Goal: Task Accomplishment & Management: Use online tool/utility

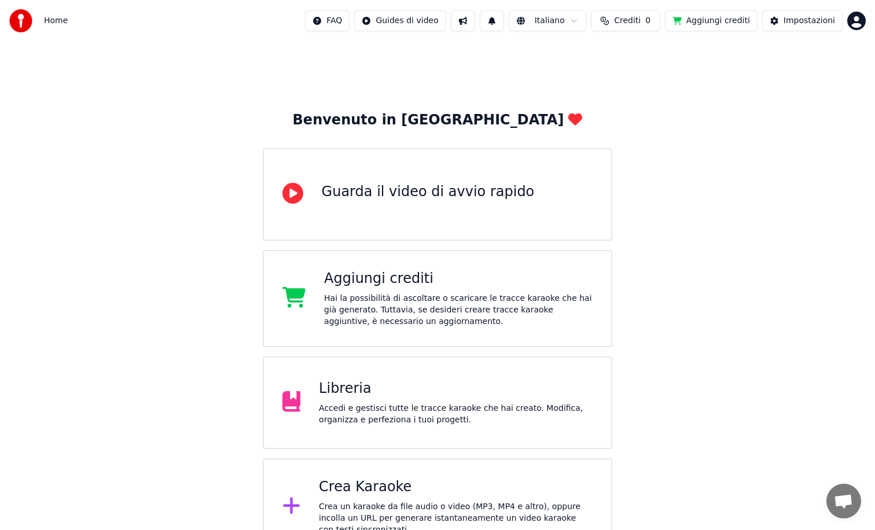
click at [508, 406] on div "Accedi e gestisci tutte le tracce karaoke che hai creato. Modifica, organizza e…" at bounding box center [456, 414] width 274 height 23
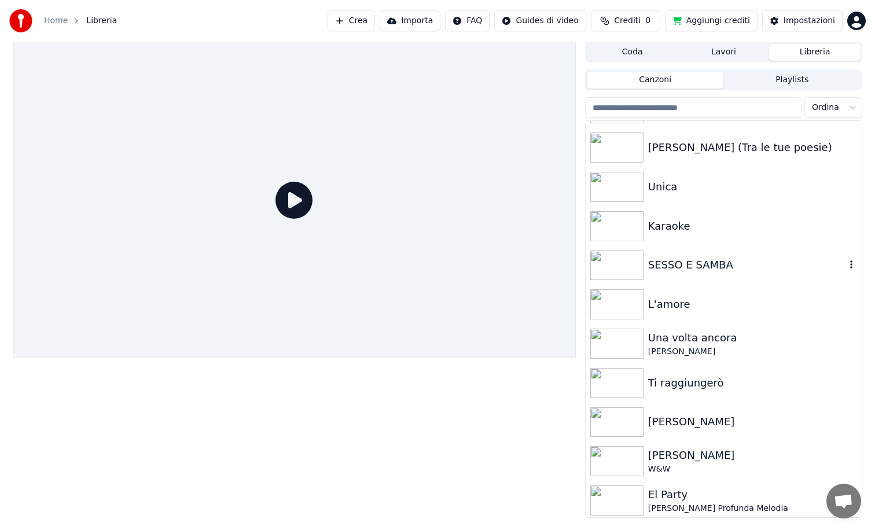
scroll to position [1961, 0]
click at [704, 270] on div "SESSO E SAMBA" at bounding box center [746, 264] width 197 height 16
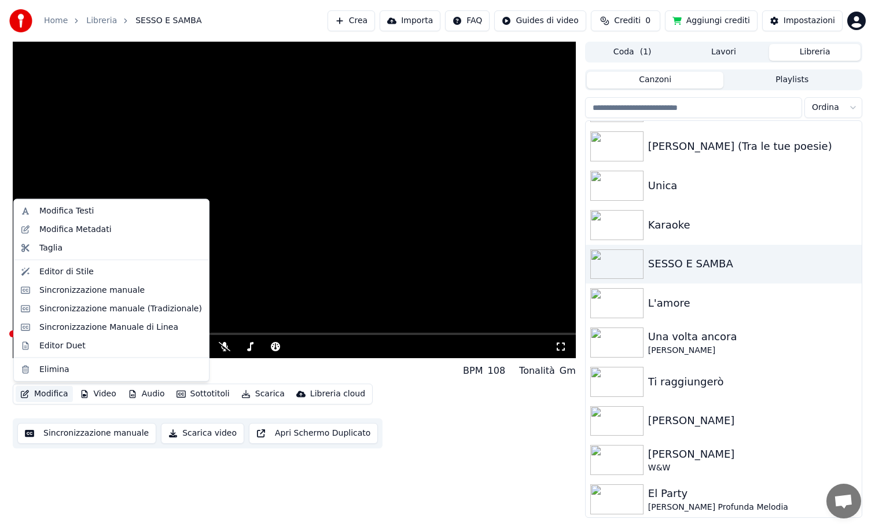
click at [41, 396] on button "Modifica" at bounding box center [44, 394] width 57 height 16
click at [64, 271] on div "Editor di Stile" at bounding box center [66, 272] width 54 height 12
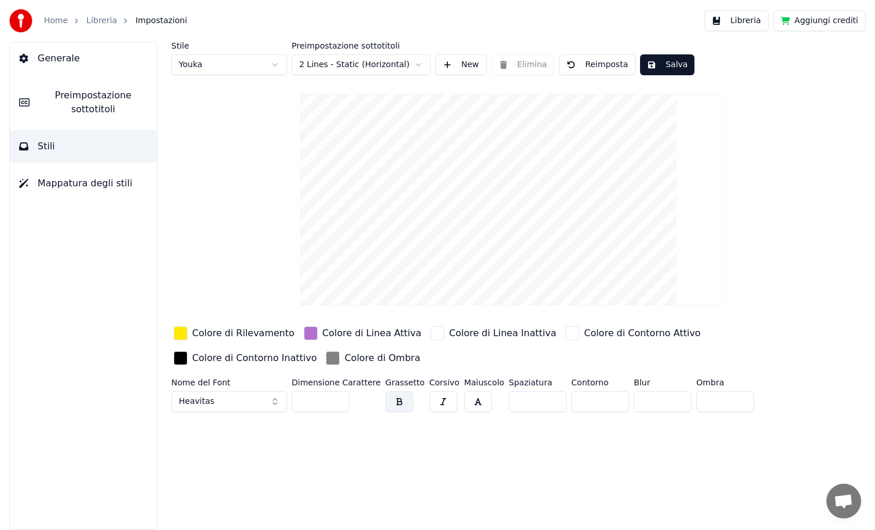
click at [331, 69] on html "Home Libreria Impostazioni Libreria Aggiungi crediti Generale Preimpostazione s…" at bounding box center [437, 265] width 875 height 530
click at [219, 65] on html "Home Libreria Impostazioni Libreria Aggiungi crediti Generale Preimpostazione s…" at bounding box center [437, 265] width 875 height 530
click at [227, 62] on html "Home Libreria Impostazioni Libreria Aggiungi crediti Generale Preimpostazione s…" at bounding box center [437, 265] width 875 height 530
type input "**"
click at [418, 450] on div "Stile Youka 2 Preimpostazione sottotitoli 2 Lines - Static (Horizontal) New Eli…" at bounding box center [511, 286] width 727 height 488
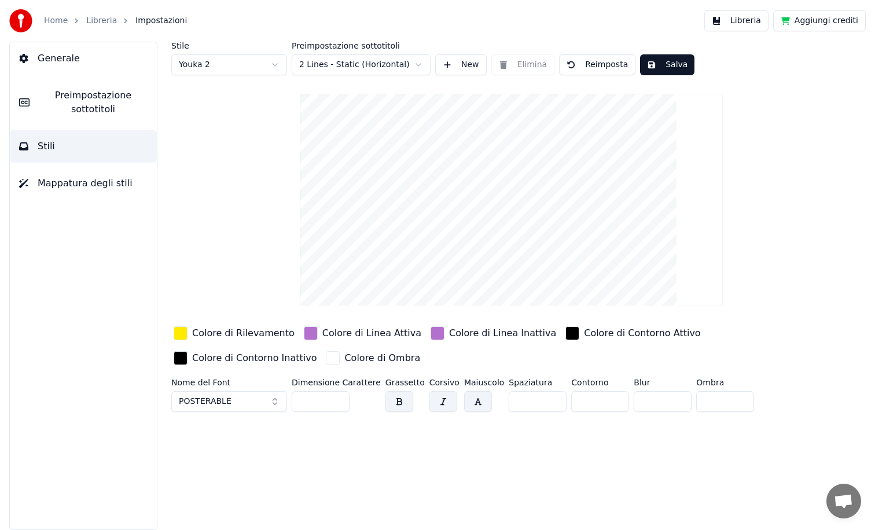
click at [264, 405] on button "POSTERABLE" at bounding box center [229, 401] width 116 height 21
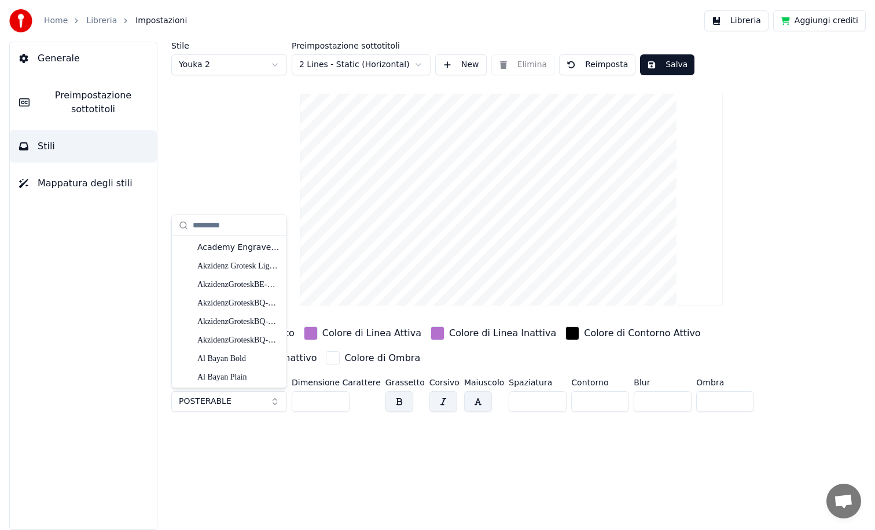
click at [255, 398] on button "POSTERABLE" at bounding box center [229, 401] width 116 height 21
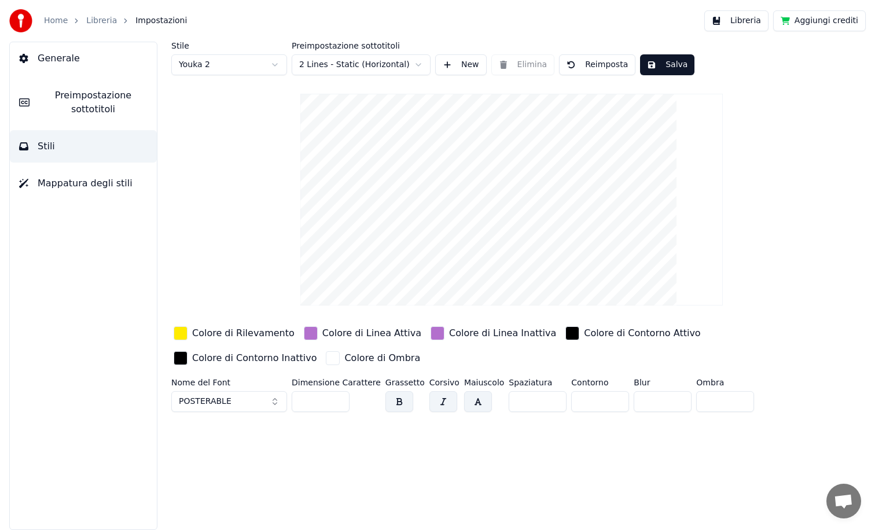
click at [330, 449] on div "Stile Youka 2 Preimpostazione sottotitoli 2 Lines - Static (Horizontal) New Eli…" at bounding box center [511, 286] width 727 height 488
click at [546, 398] on input "*" at bounding box center [538, 401] width 58 height 21
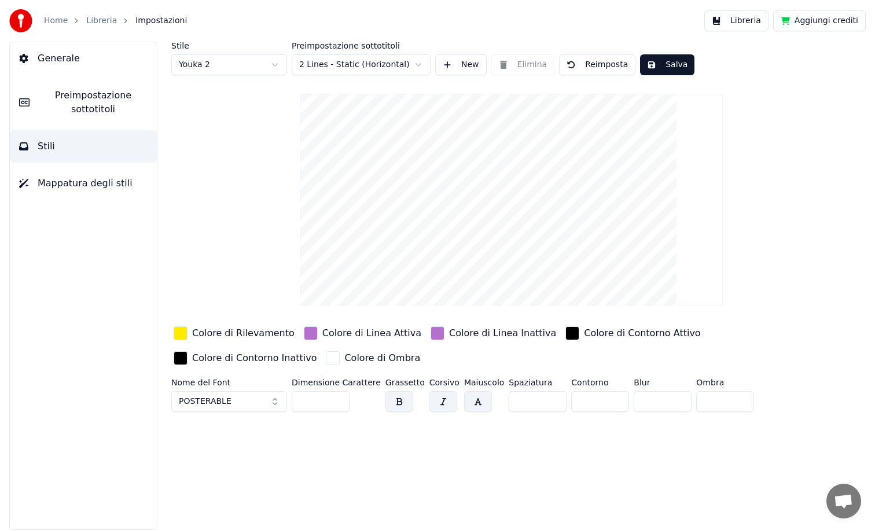
click at [546, 398] on input "*" at bounding box center [538, 401] width 58 height 21
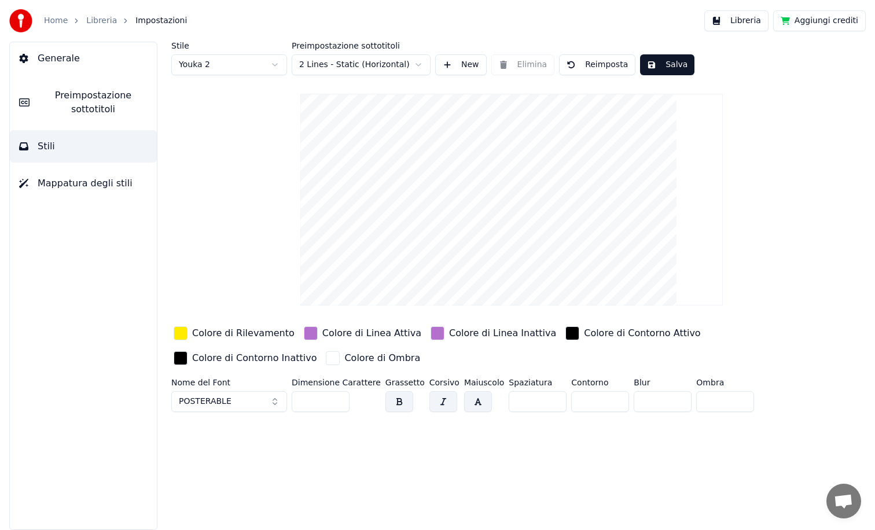
click at [546, 398] on input "**" at bounding box center [538, 401] width 58 height 21
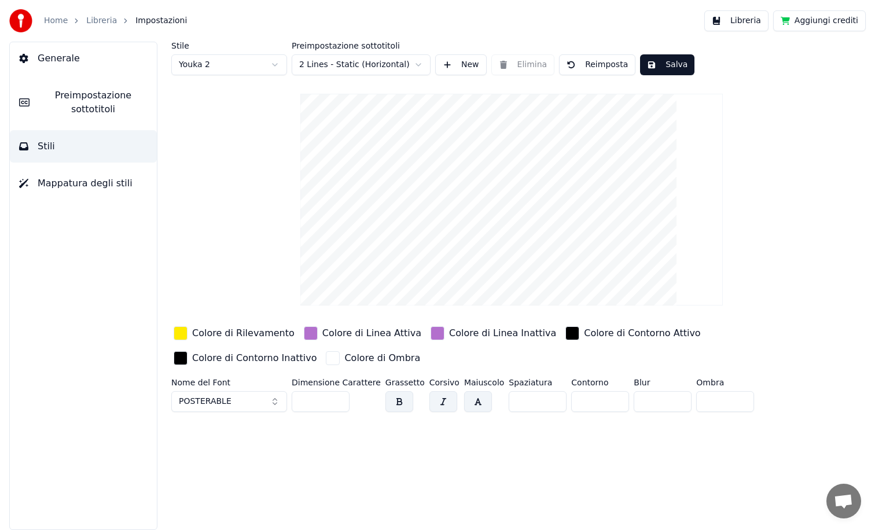
click at [546, 398] on input "**" at bounding box center [538, 401] width 58 height 21
click at [545, 403] on input "**" at bounding box center [538, 401] width 58 height 21
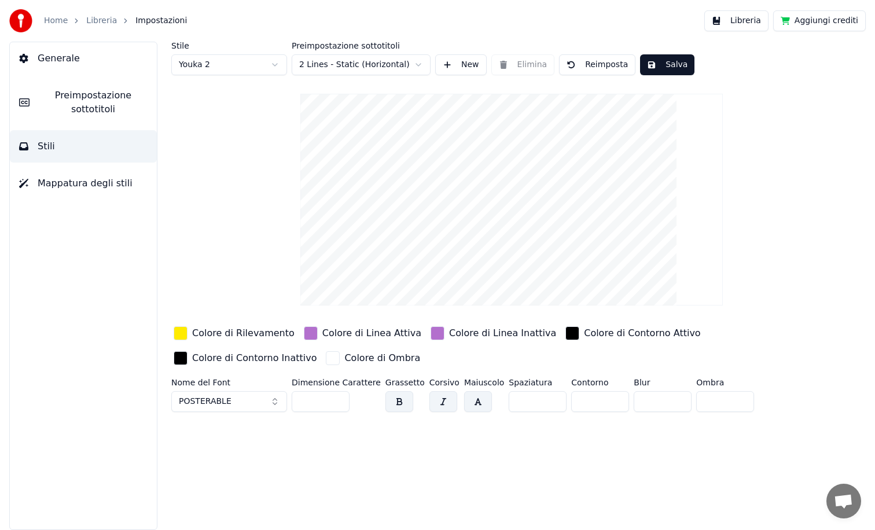
click at [545, 403] on input "**" at bounding box center [538, 401] width 58 height 21
click at [545, 403] on input "*" at bounding box center [538, 401] width 58 height 21
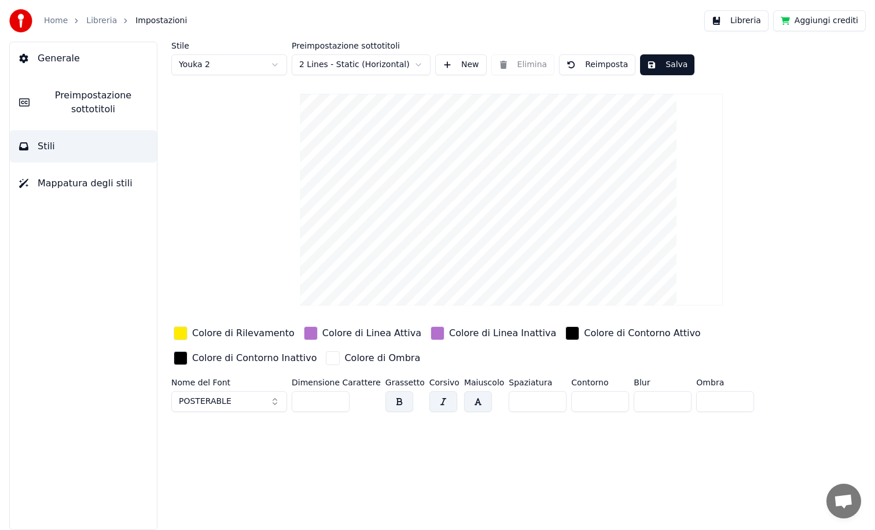
click at [545, 403] on input "*" at bounding box center [538, 401] width 58 height 21
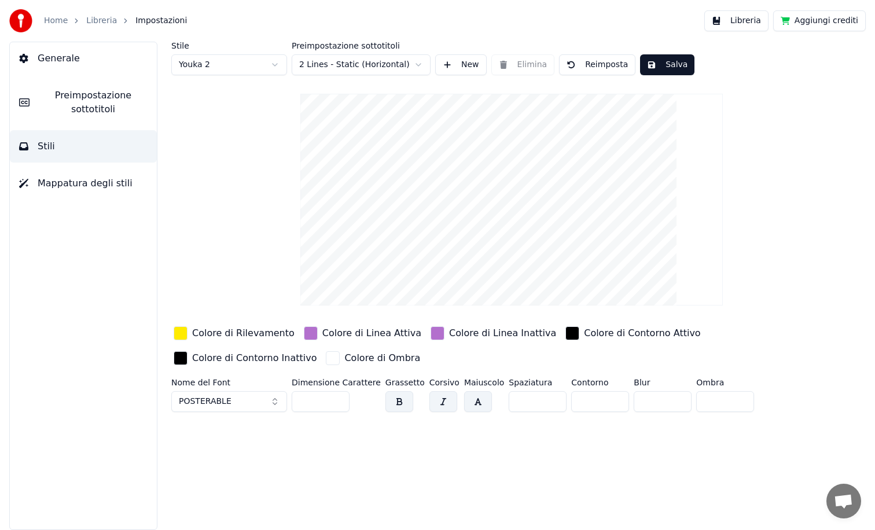
click at [545, 403] on input "*" at bounding box center [538, 401] width 58 height 21
click at [545, 403] on input "**" at bounding box center [538, 401] width 58 height 21
type input "*"
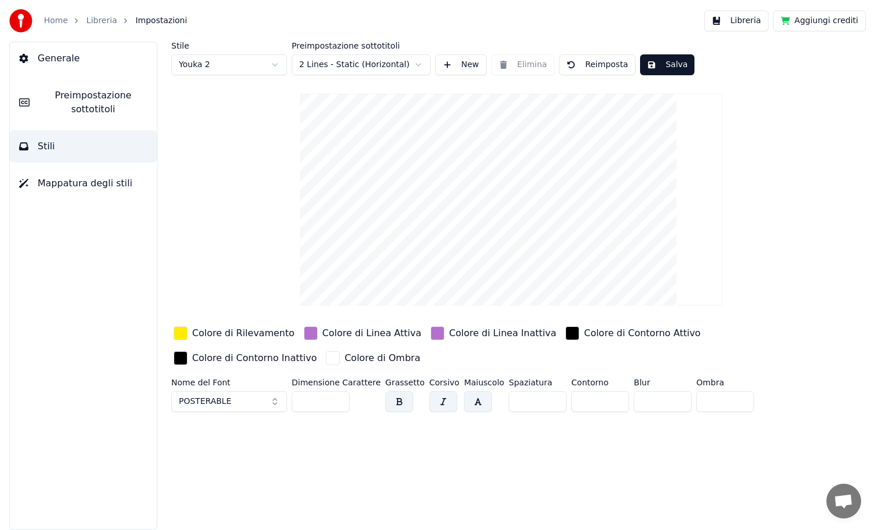
click at [545, 397] on input "*" at bounding box center [538, 401] width 58 height 21
click at [523, 453] on div "Stile Youka 2 Preimpostazione sottotitoli 2 Lines - Static (Horizontal) New Eli…" at bounding box center [511, 286] width 727 height 488
click at [87, 100] on span "Preimpostazione sottotitoli" at bounding box center [93, 103] width 109 height 28
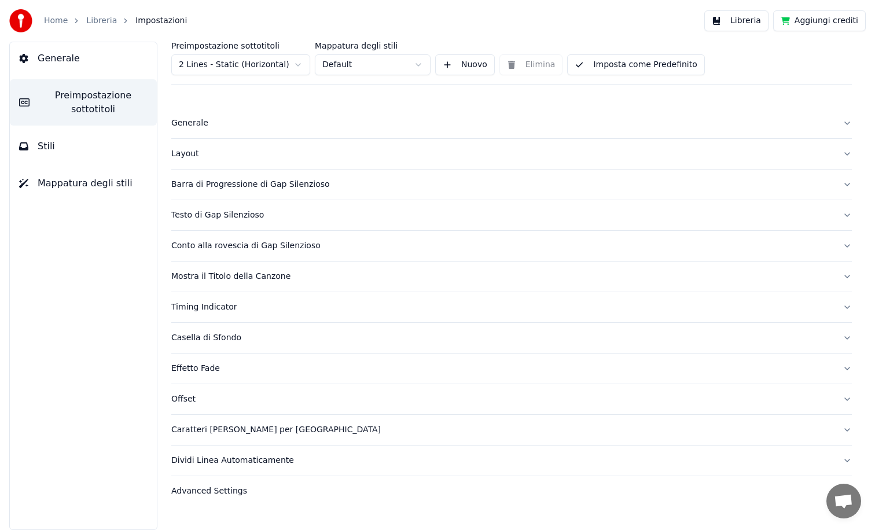
click at [197, 126] on div "Generale" at bounding box center [502, 123] width 662 height 12
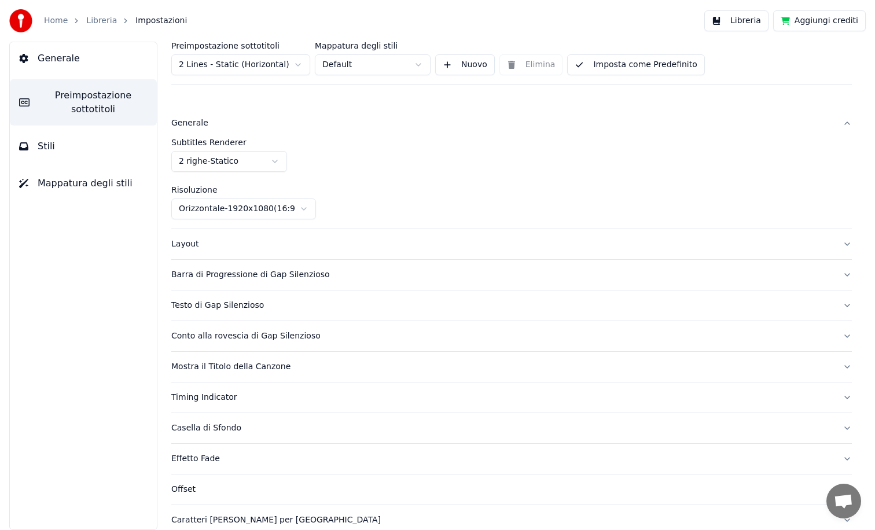
click at [186, 248] on div "Layout" at bounding box center [502, 244] width 662 height 12
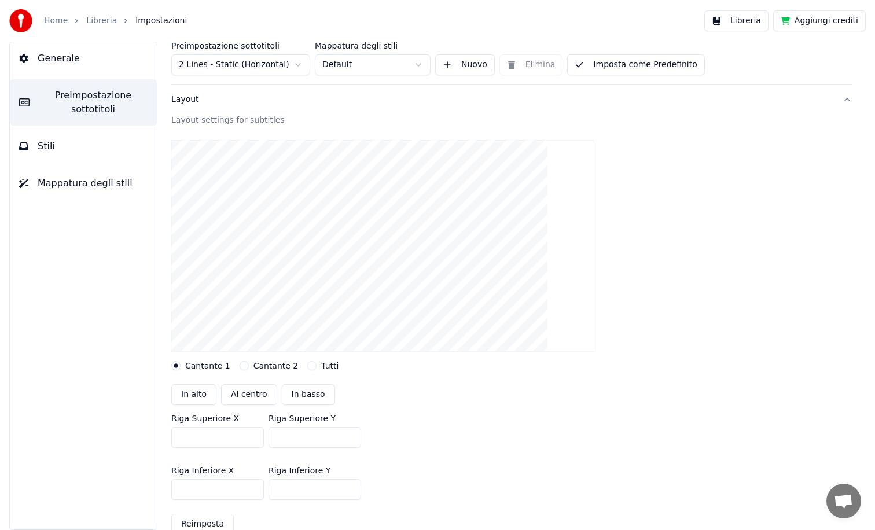
scroll to position [57, 0]
click at [243, 365] on button "Cantante 2" at bounding box center [244, 363] width 9 height 9
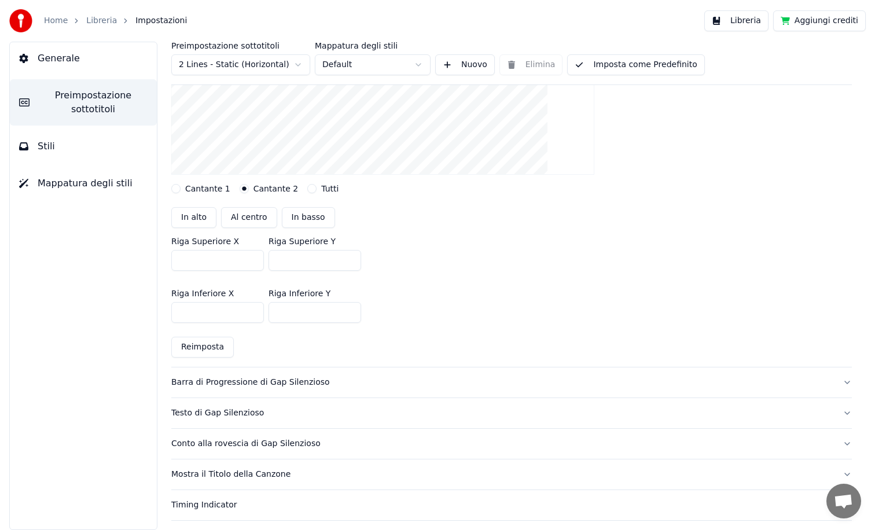
scroll to position [232, 0]
click at [245, 383] on div "Barra di Progressione di Gap Silenzioso" at bounding box center [502, 382] width 662 height 12
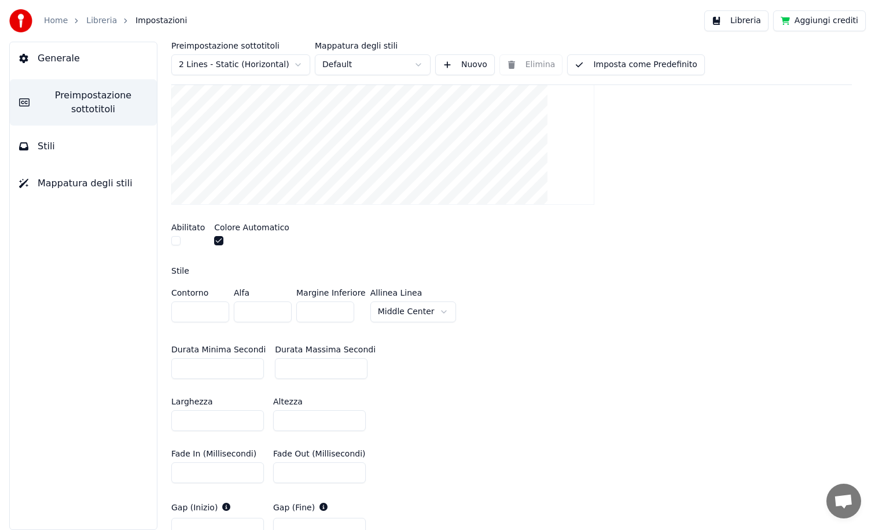
click at [63, 147] on button "Stili" at bounding box center [83, 146] width 147 height 32
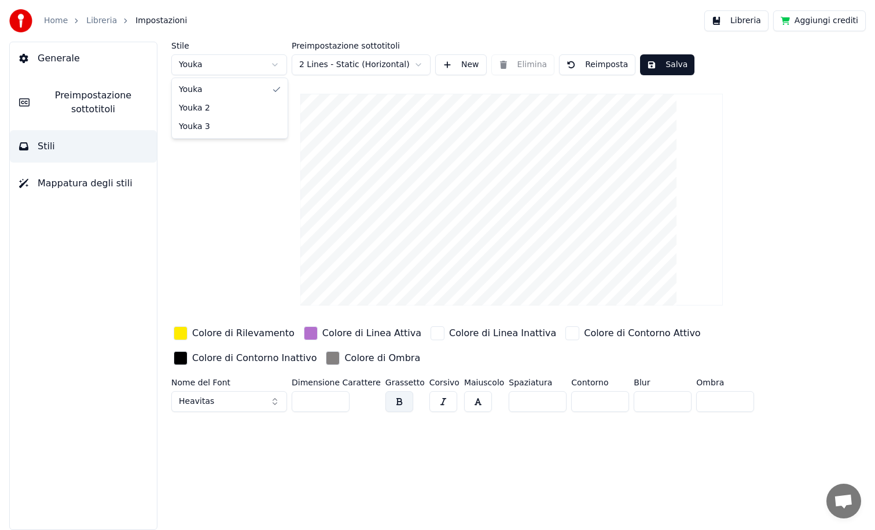
click at [213, 71] on html "Home Libreria Impostazioni Libreria Aggiungi crediti Generale Preimpostazione s…" at bounding box center [437, 265] width 875 height 530
type input "**"
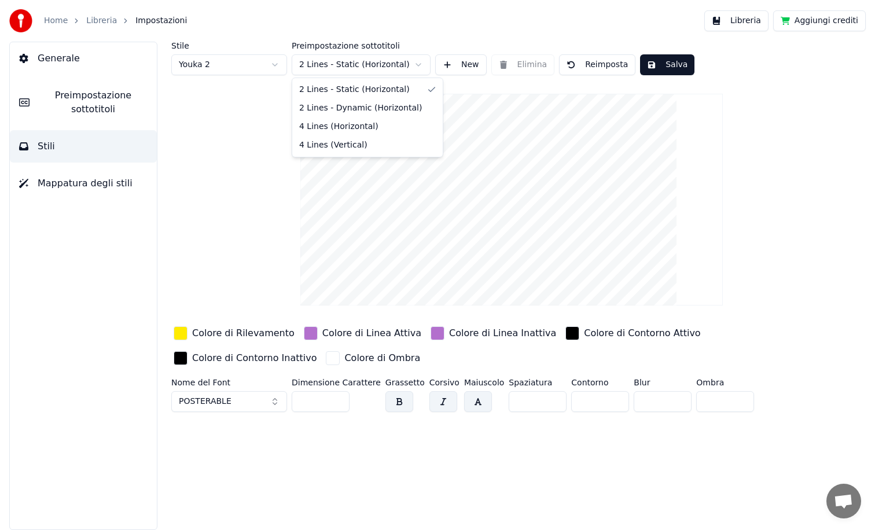
click at [368, 59] on html "Home Libreria Impostazioni Libreria Aggiungi crediti Generale Preimpostazione s…" at bounding box center [437, 265] width 875 height 530
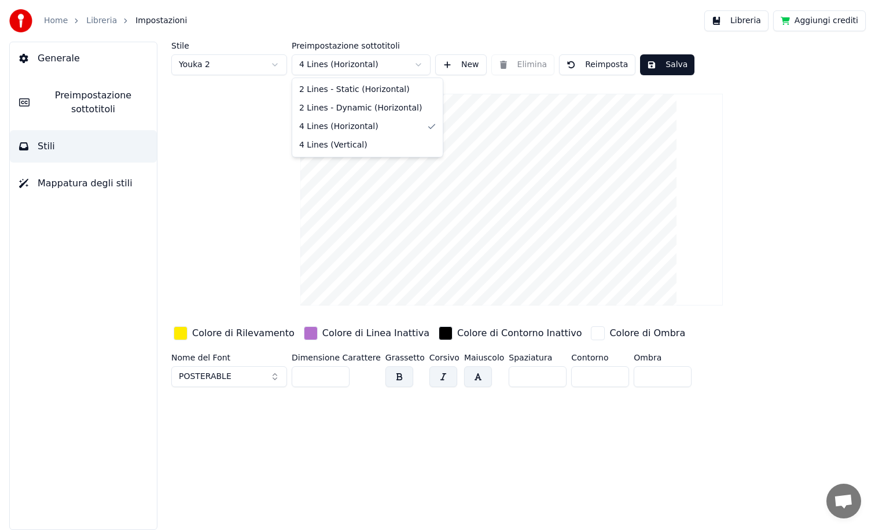
click at [346, 64] on html "Home Libreria Impostazioni Libreria Aggiungi crediti Generale Preimpostazione s…" at bounding box center [437, 265] width 875 height 530
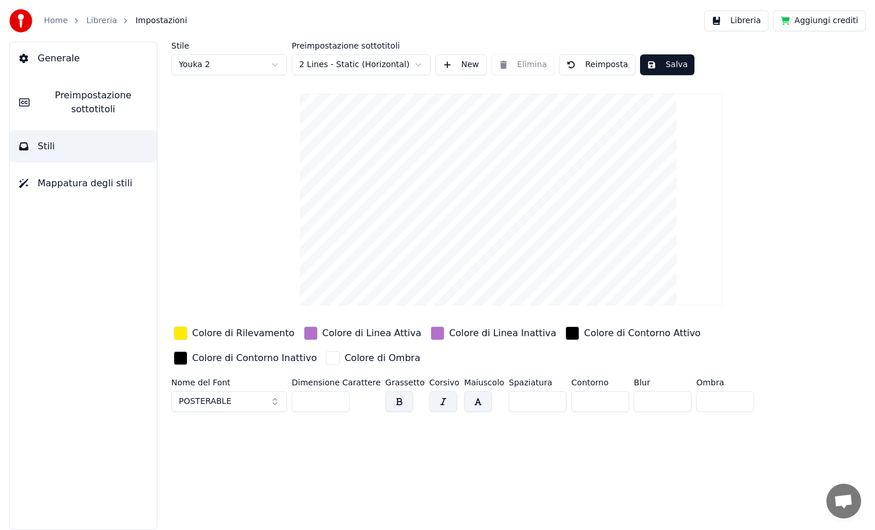
click at [69, 190] on span "Mappatura degli stili" at bounding box center [85, 184] width 95 height 14
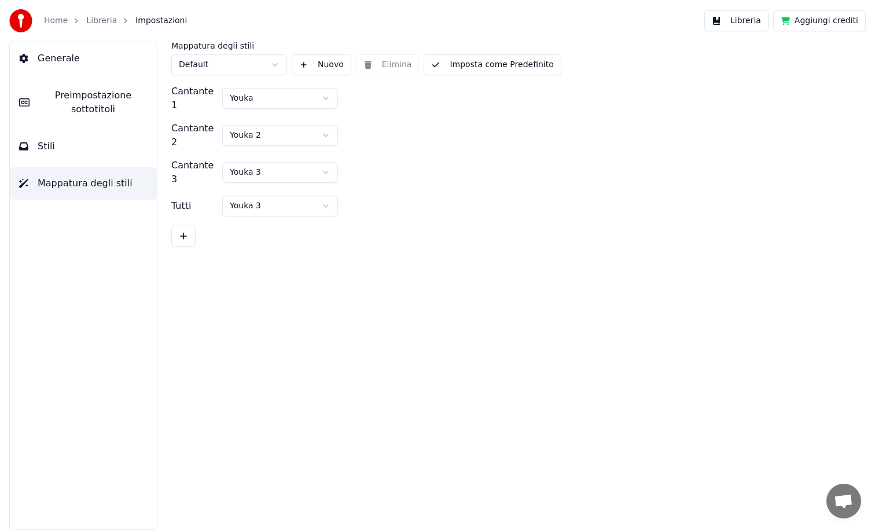
click at [67, 146] on button "Stili" at bounding box center [83, 146] width 147 height 32
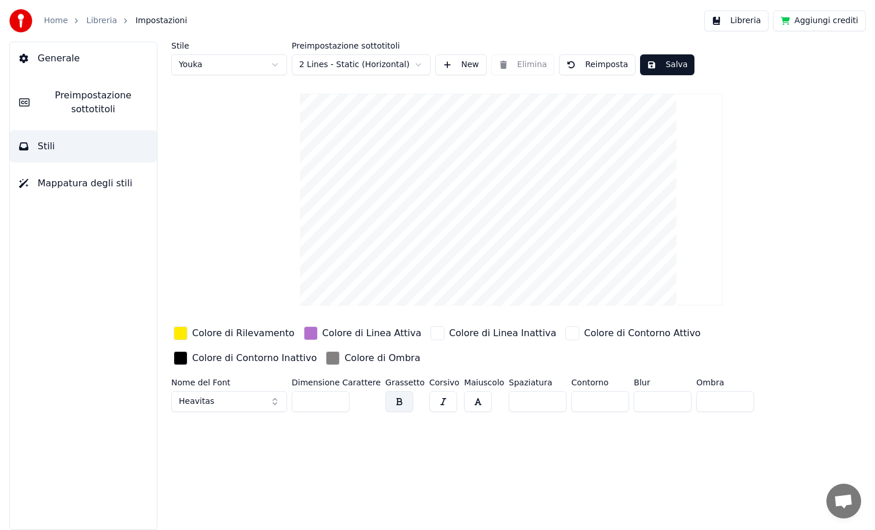
click at [85, 107] on span "Preimpostazione sottotitoli" at bounding box center [93, 103] width 109 height 28
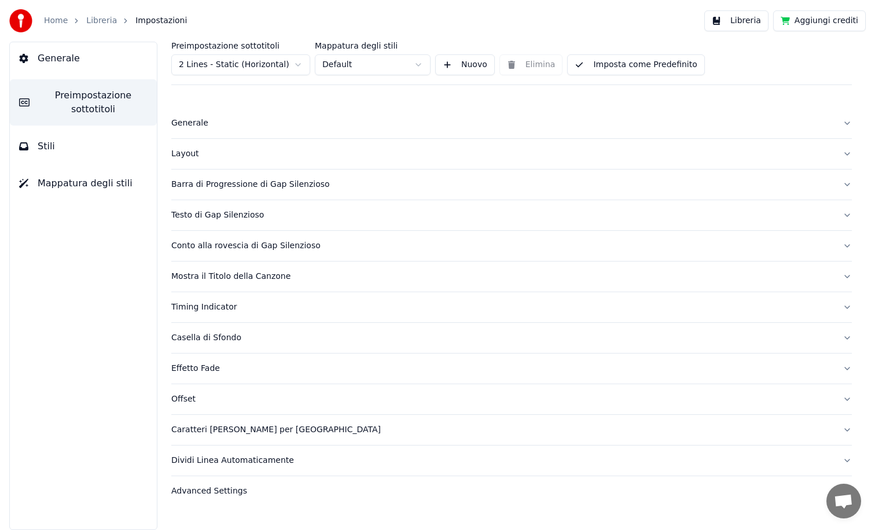
click at [192, 128] on div "Generale" at bounding box center [502, 123] width 662 height 12
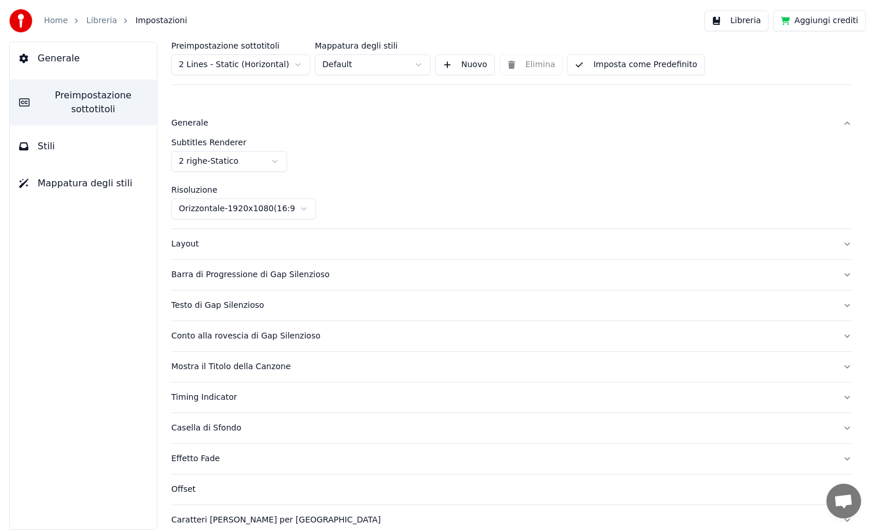
click at [188, 239] on div "Layout" at bounding box center [502, 244] width 662 height 12
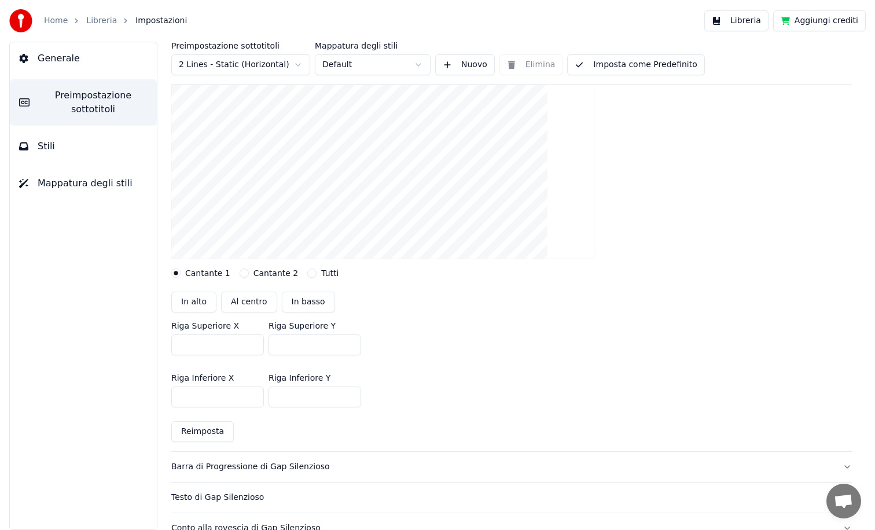
scroll to position [197, 0]
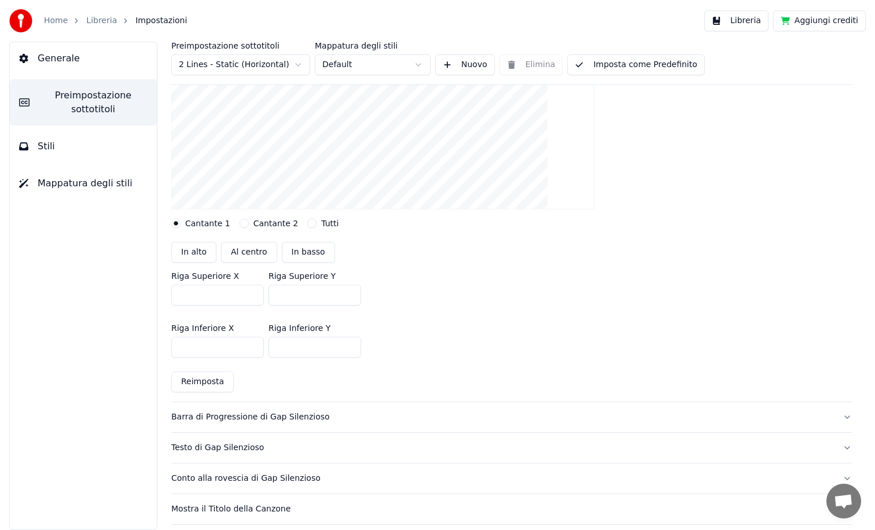
click at [308, 223] on button "Tutti" at bounding box center [311, 223] width 9 height 9
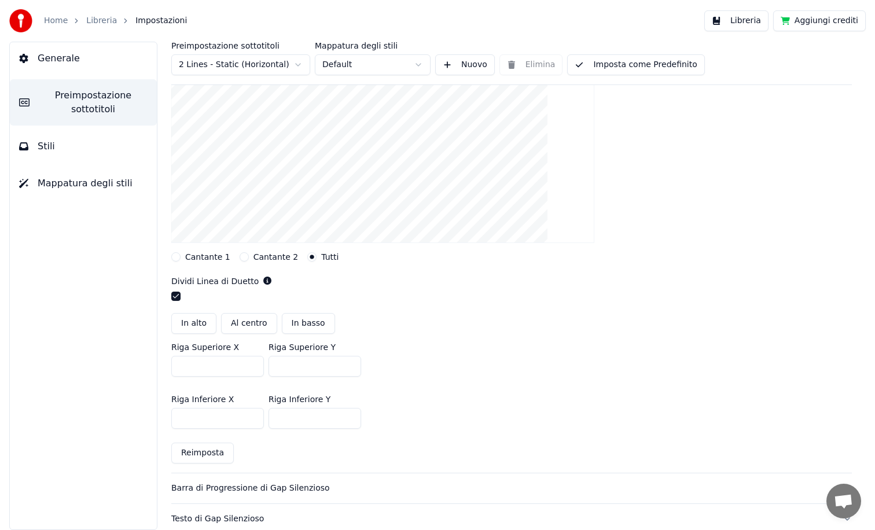
scroll to position [150, 0]
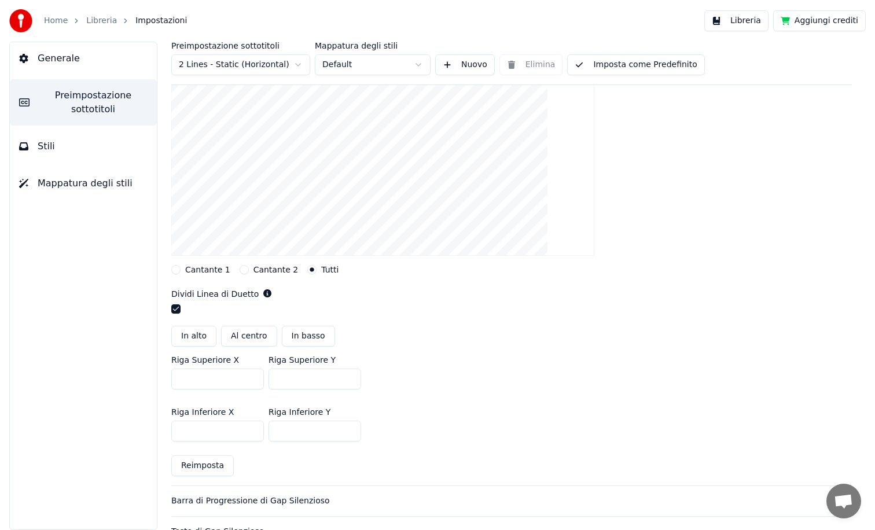
click at [240, 269] on button "Cantante 2" at bounding box center [244, 269] width 9 height 9
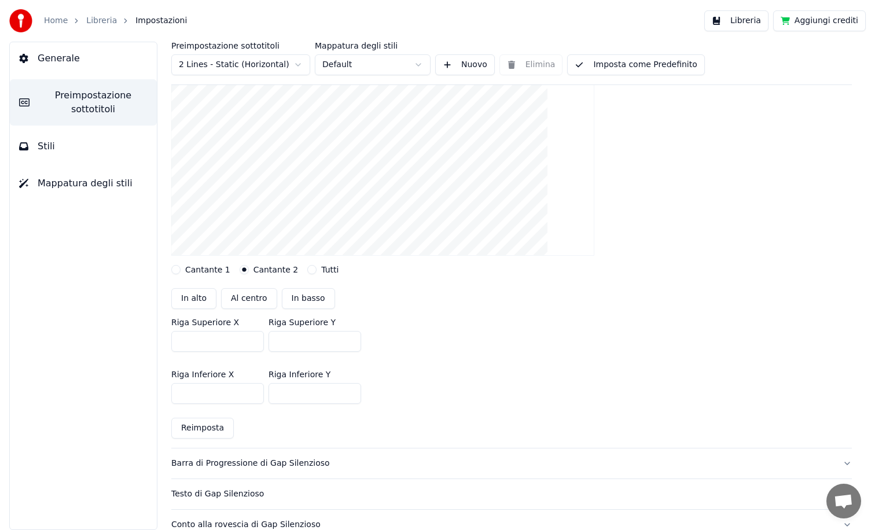
click at [194, 297] on button "In alto" at bounding box center [193, 298] width 45 height 21
type input "***"
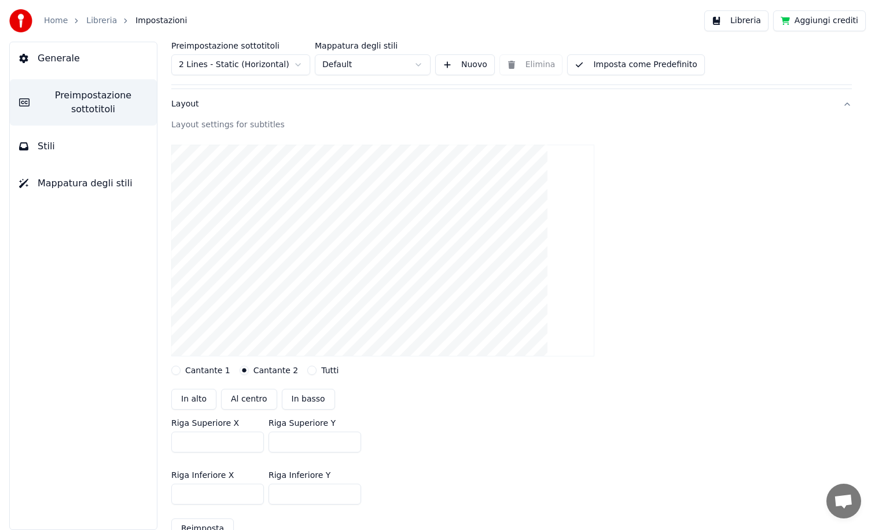
scroll to position [42, 0]
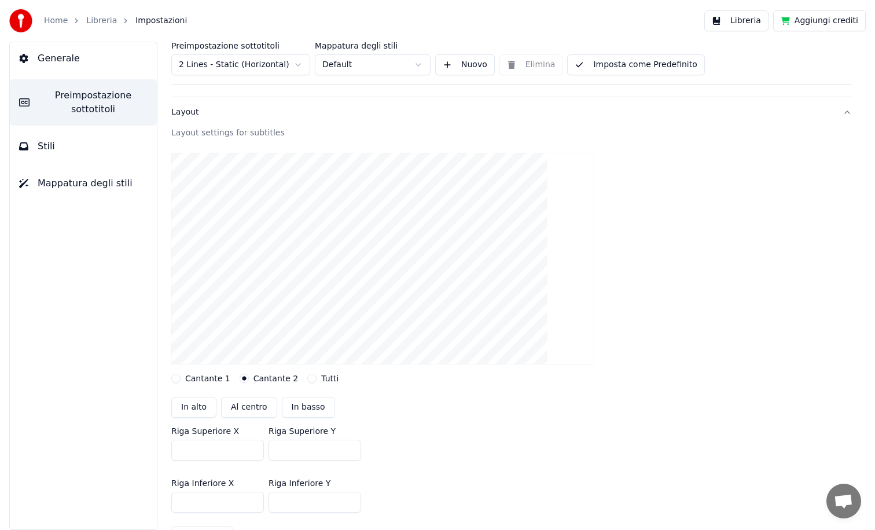
click at [60, 144] on button "Stili" at bounding box center [83, 146] width 147 height 32
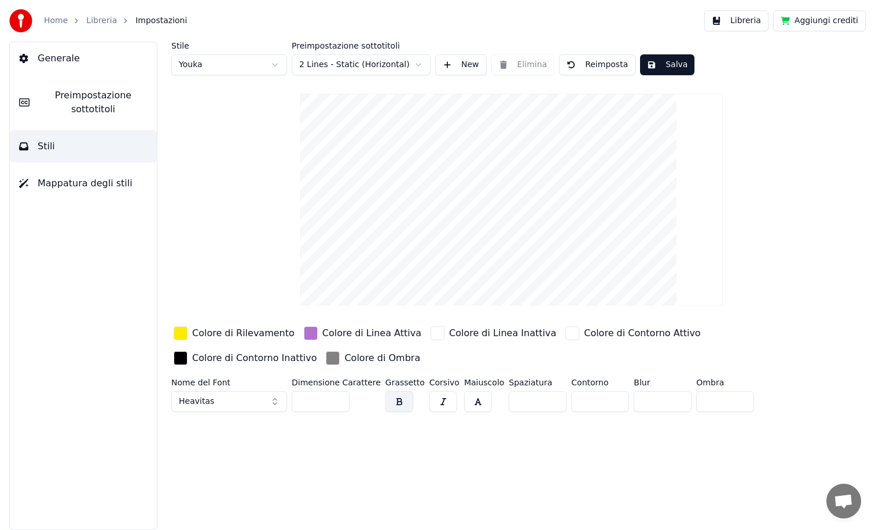
click at [229, 63] on html "Home Libreria Impostazioni Libreria Aggiungi crediti Generale Preimpostazione s…" at bounding box center [437, 265] width 875 height 530
type input "**"
click at [61, 105] on span "Preimpostazione sottotitoli" at bounding box center [93, 103] width 109 height 28
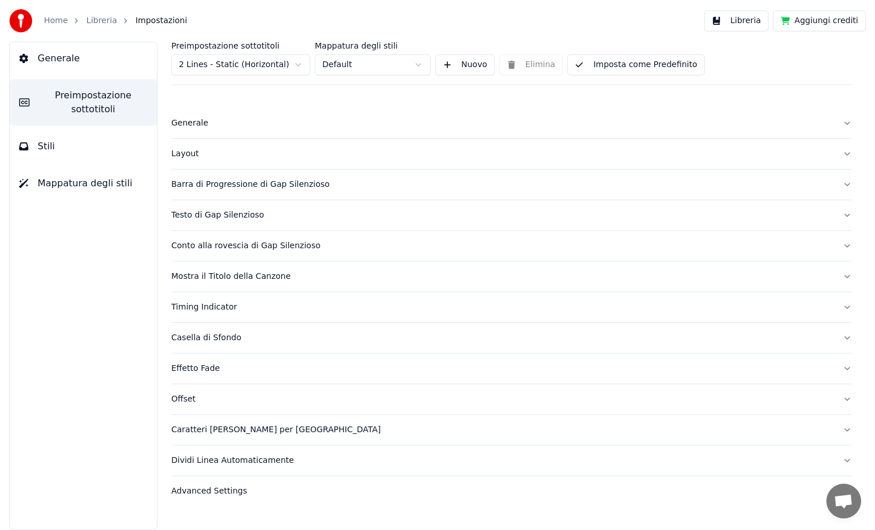
click at [193, 153] on div "Layout" at bounding box center [502, 154] width 662 height 12
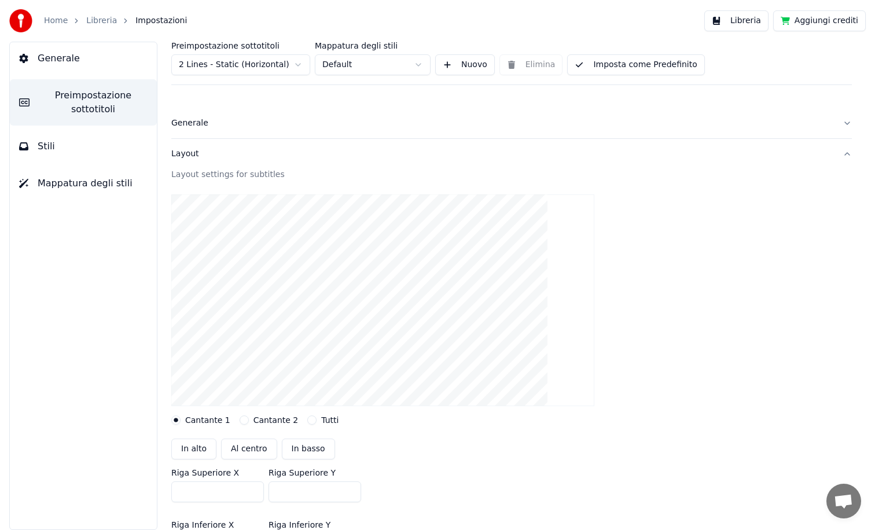
click at [240, 419] on button "Cantante 2" at bounding box center [244, 420] width 9 height 9
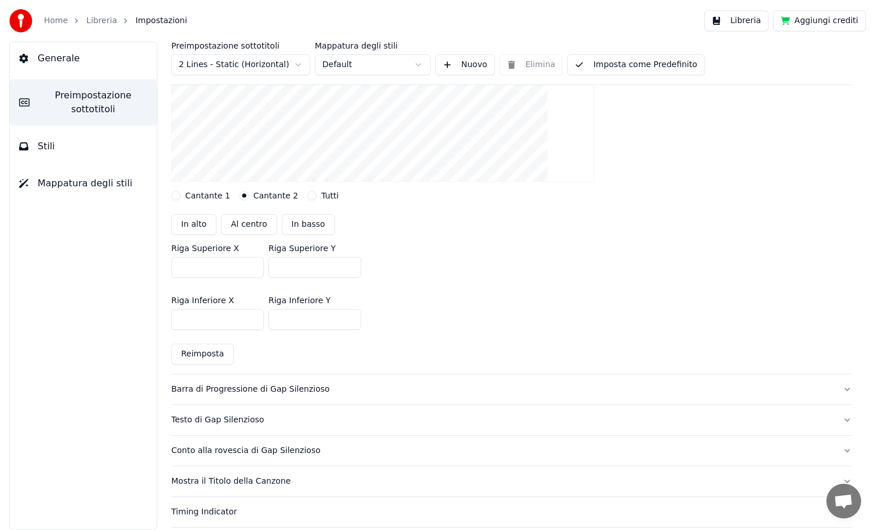
scroll to position [175, 0]
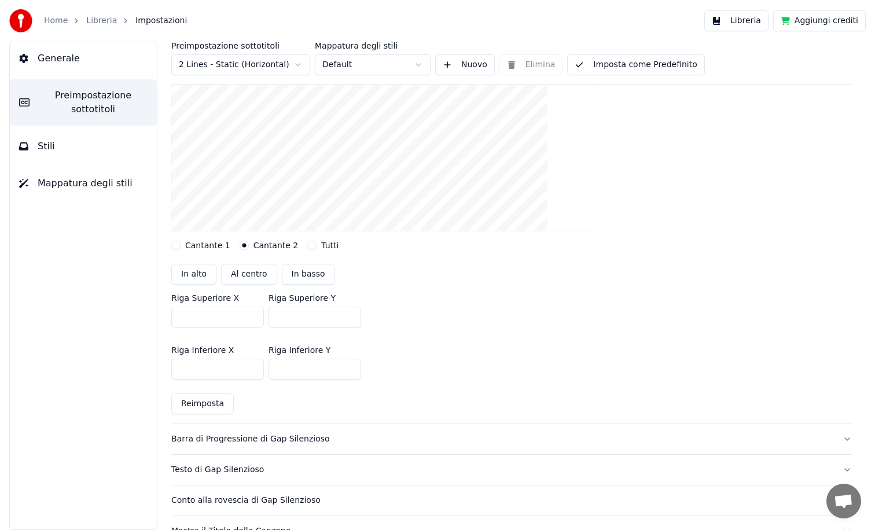
click at [53, 59] on span "Generale" at bounding box center [59, 59] width 42 height 14
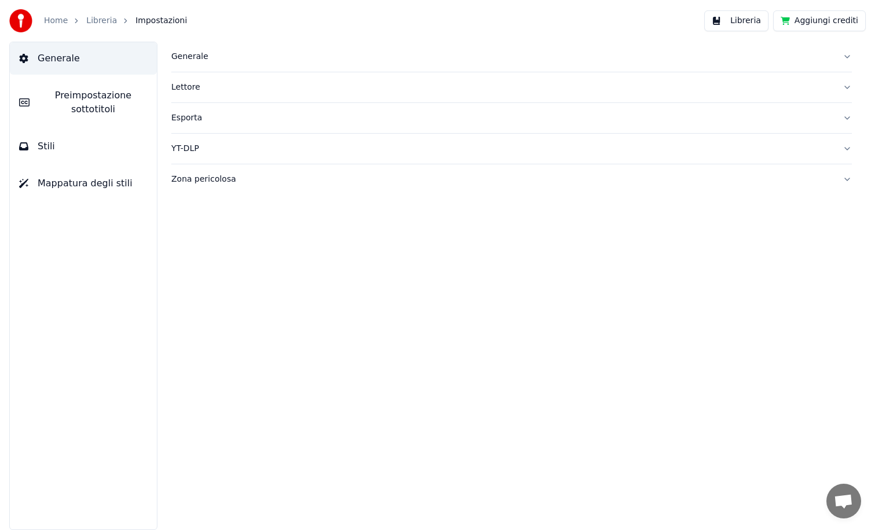
click at [215, 60] on div "Generale" at bounding box center [502, 57] width 662 height 12
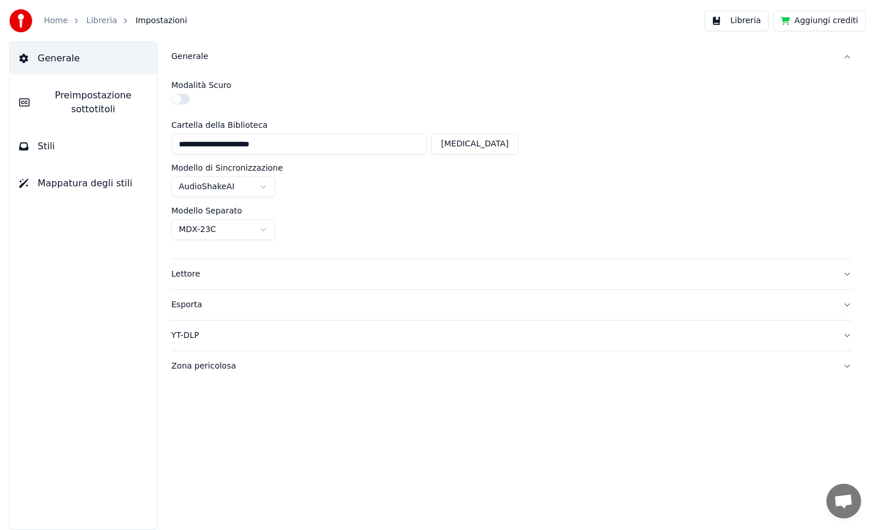
click at [186, 275] on div "Lettore" at bounding box center [502, 275] width 662 height 12
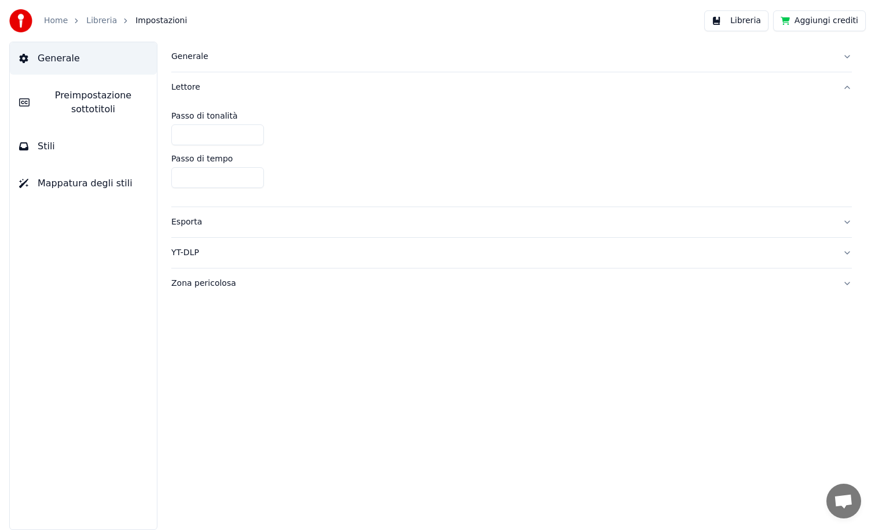
click at [82, 112] on span "Preimpostazione sottotitoli" at bounding box center [93, 103] width 109 height 28
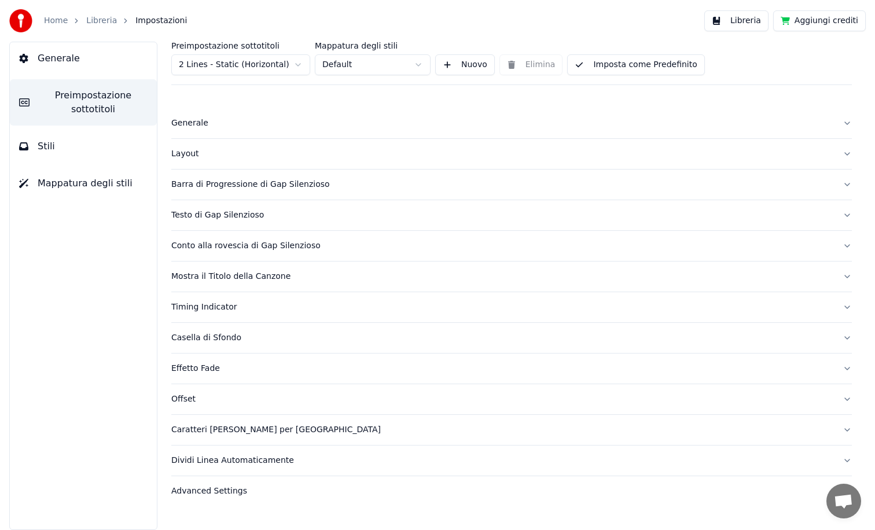
click at [39, 156] on button "Stili" at bounding box center [83, 146] width 147 height 32
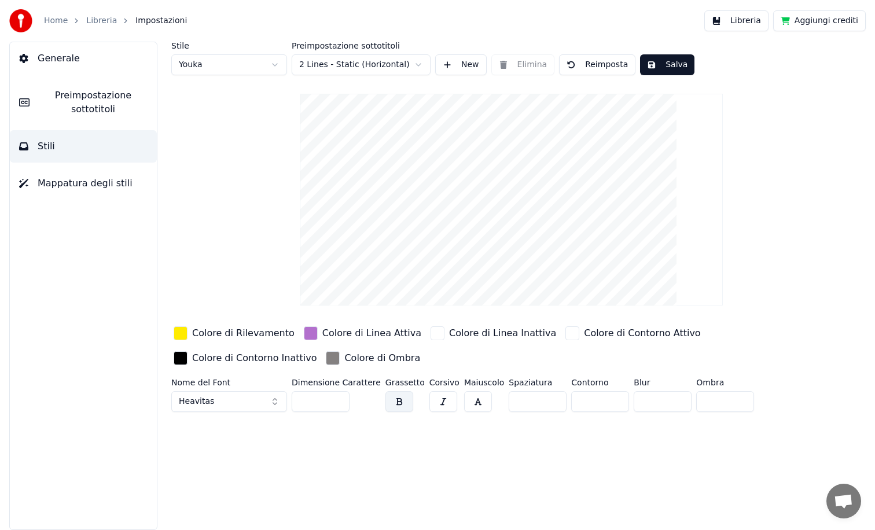
click at [222, 64] on html "Home Libreria Impostazioni Libreria Aggiungi crediti Generale Preimpostazione s…" at bounding box center [437, 265] width 875 height 530
type input "**"
click at [668, 61] on button "Salva" at bounding box center [667, 64] width 54 height 21
click at [72, 65] on button "Generale" at bounding box center [83, 58] width 147 height 32
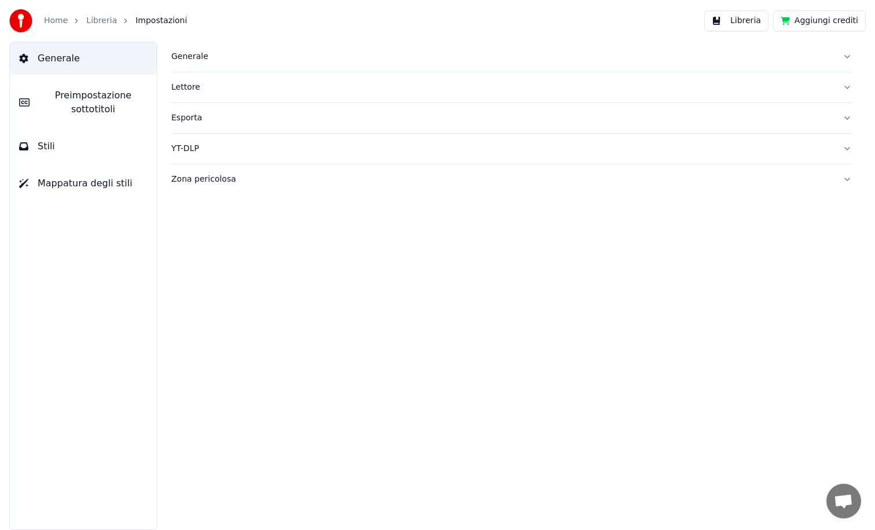
click at [194, 60] on div "Generale" at bounding box center [502, 57] width 662 height 12
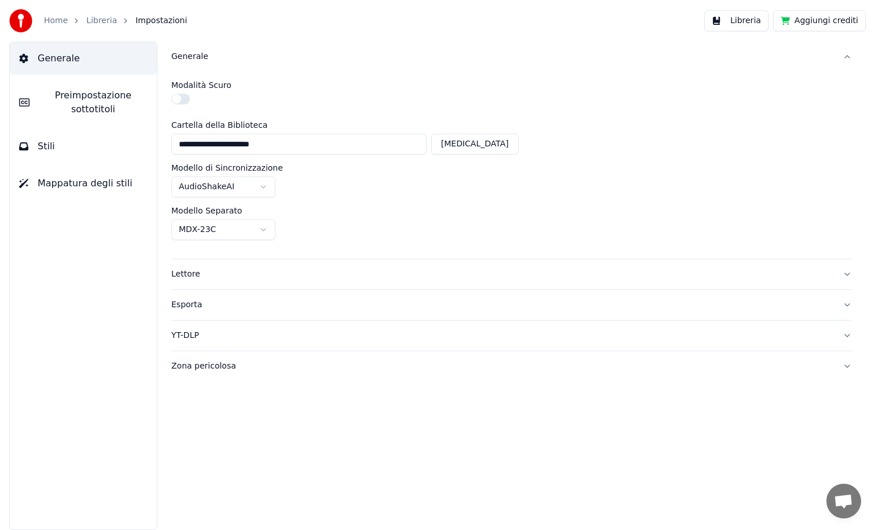
click at [65, 113] on span "Preimpostazione sottotitoli" at bounding box center [93, 103] width 109 height 28
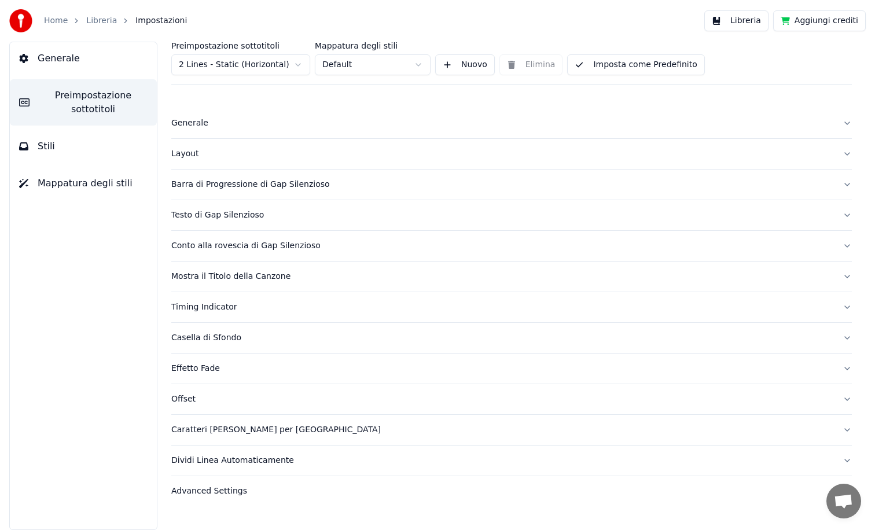
click at [183, 156] on div "Layout" at bounding box center [502, 154] width 662 height 12
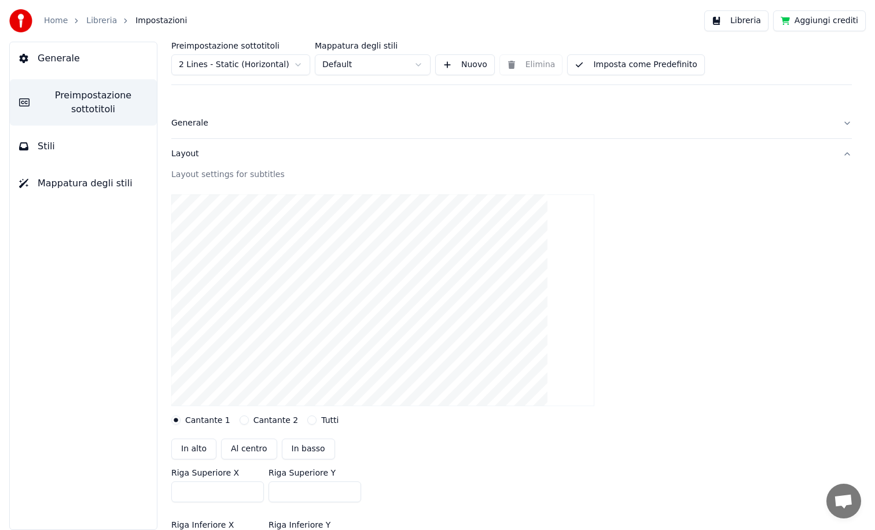
click at [240, 420] on button "Cantante 2" at bounding box center [244, 420] width 9 height 9
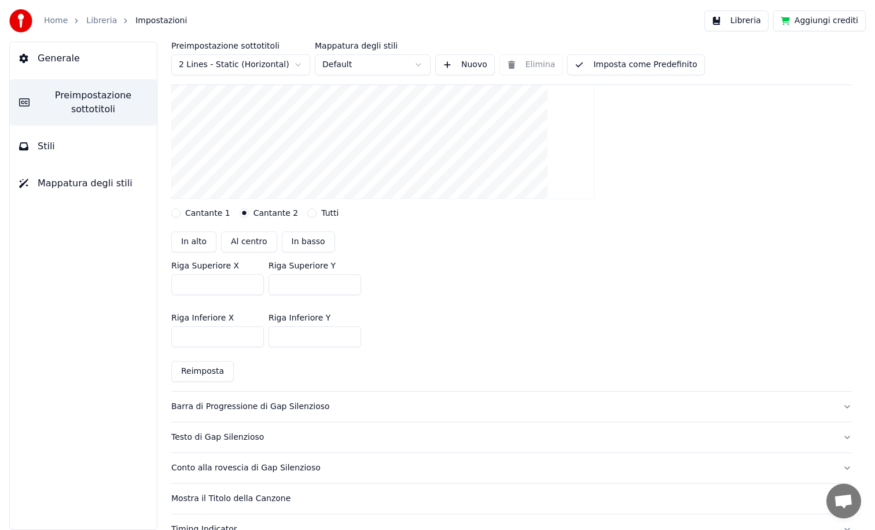
scroll to position [237, 0]
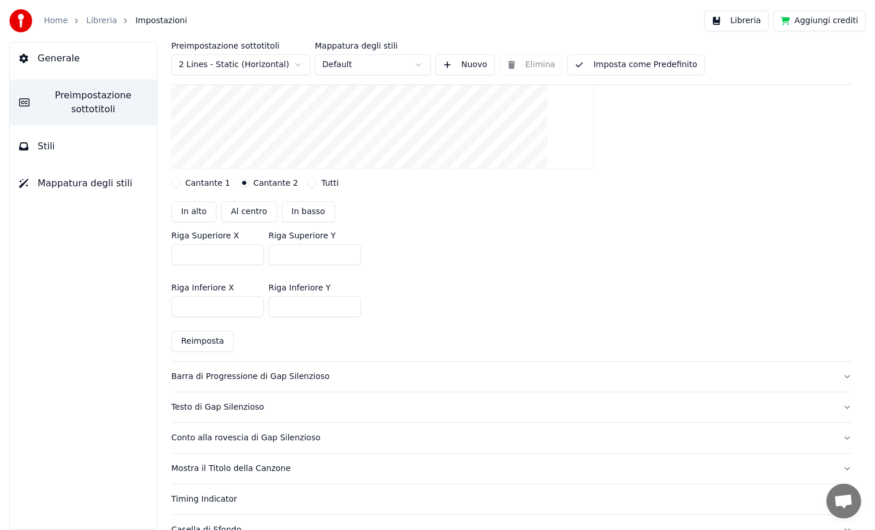
click at [214, 343] on button "Reimposta" at bounding box center [202, 341] width 63 height 21
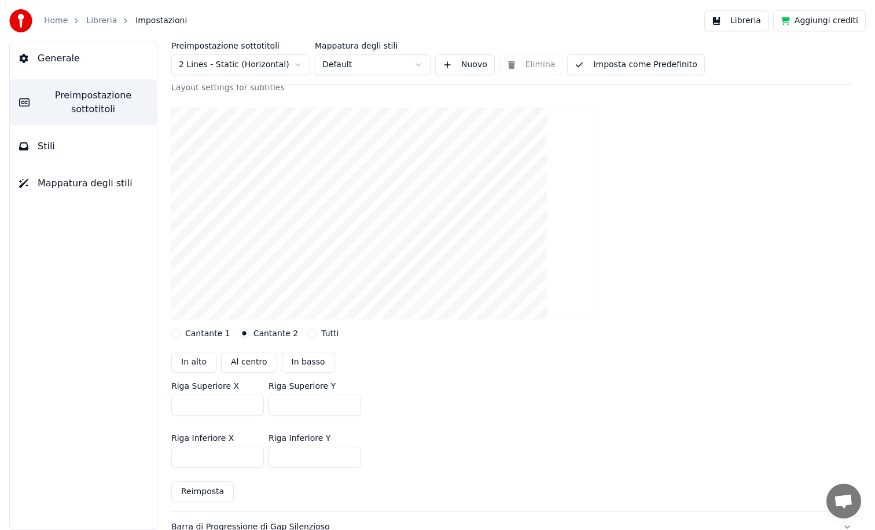
scroll to position [86, 0]
click at [215, 490] on button "Reimposta" at bounding box center [202, 493] width 63 height 21
click at [47, 150] on span "Stili" at bounding box center [46, 146] width 17 height 14
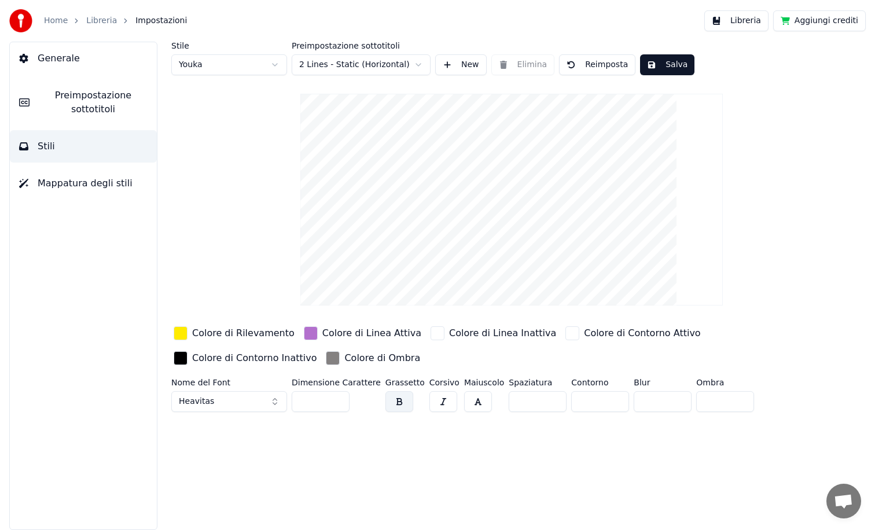
scroll to position [0, 0]
click at [254, 68] on html "Home Libreria Impostazioni Libreria Aggiungi crediti Generale Preimpostazione s…" at bounding box center [437, 265] width 875 height 530
click at [240, 52] on div "Stile Youka 2" at bounding box center [229, 59] width 116 height 34
click at [234, 71] on html "Home Libreria Impostazioni Libreria Aggiungi crediti Generale Preimpostazione s…" at bounding box center [437, 265] width 875 height 530
click at [237, 61] on html "Home Libreria Impostazioni Libreria Aggiungi crediti Generale Preimpostazione s…" at bounding box center [437, 265] width 875 height 530
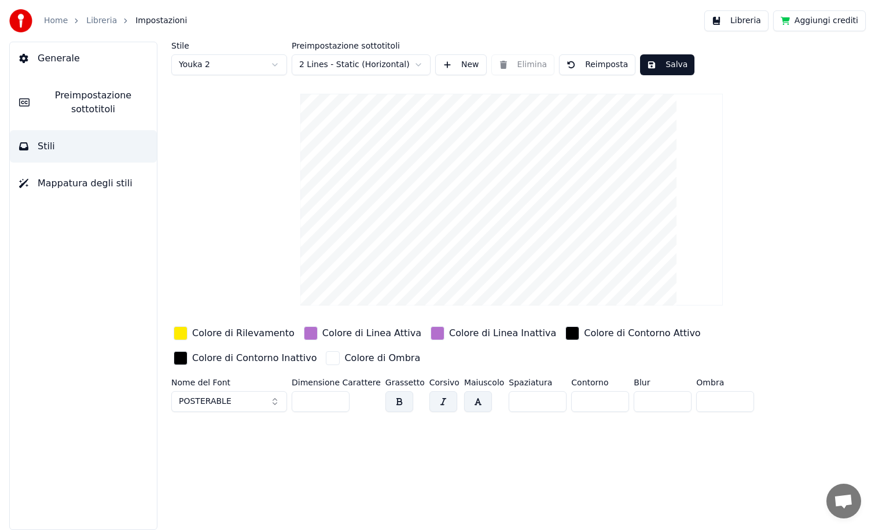
click at [216, 71] on html "Home Libreria Impostazioni Libreria Aggiungi crediti Generale Preimpostazione s…" at bounding box center [437, 265] width 875 height 530
type input "**"
click at [225, 60] on html "Home Libreria Impostazioni Libreria Aggiungi crediti Generale Preimpostazione s…" at bounding box center [437, 265] width 875 height 530
click at [218, 204] on html "Home Libreria Impostazioni Libreria Aggiungi crediti Generale Preimpostazione s…" at bounding box center [437, 265] width 875 height 530
click at [666, 63] on button "Salva" at bounding box center [667, 64] width 54 height 21
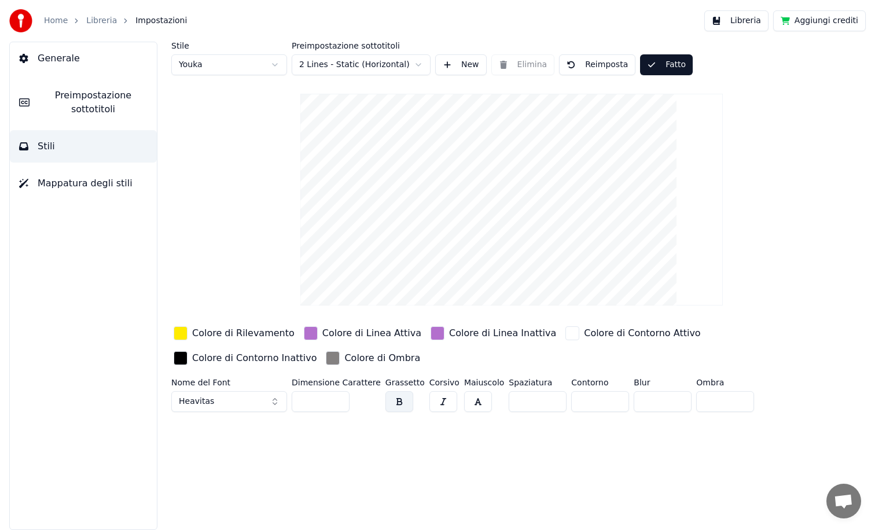
click at [97, 20] on link "Libreria" at bounding box center [101, 21] width 31 height 12
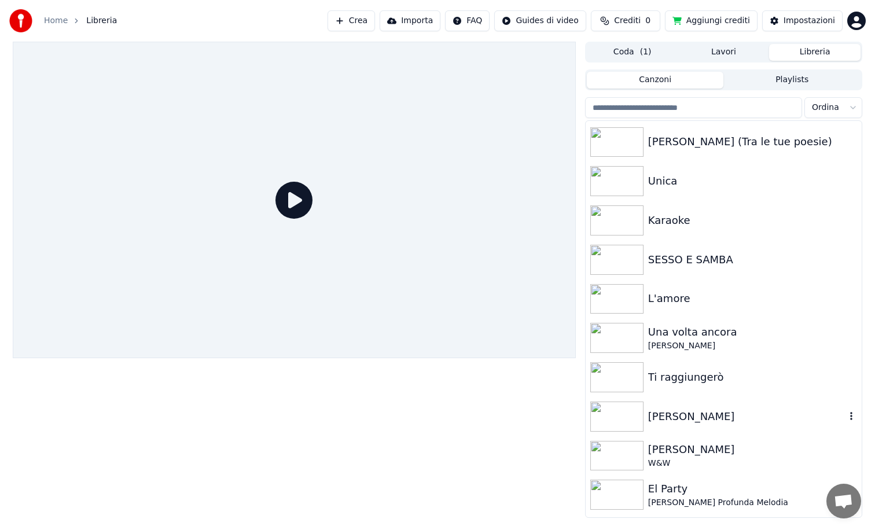
scroll to position [1960, 0]
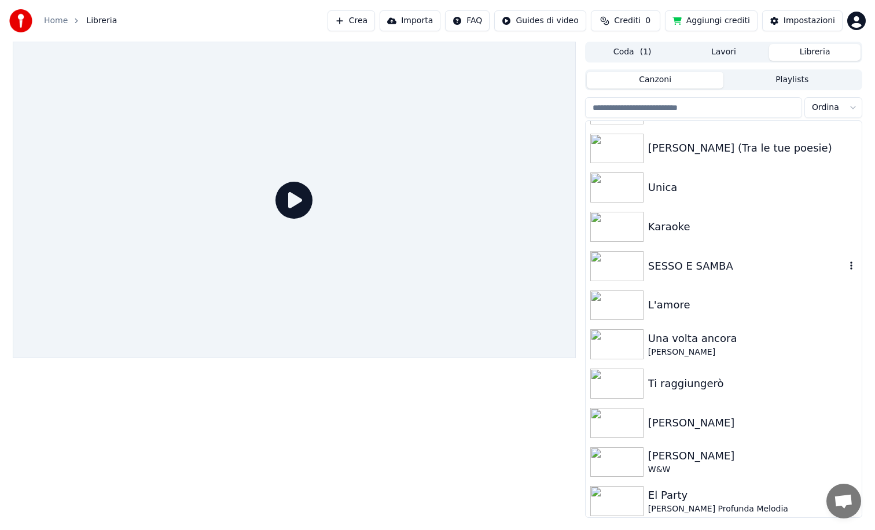
click at [689, 275] on div "SESSO E SAMBA" at bounding box center [724, 266] width 276 height 39
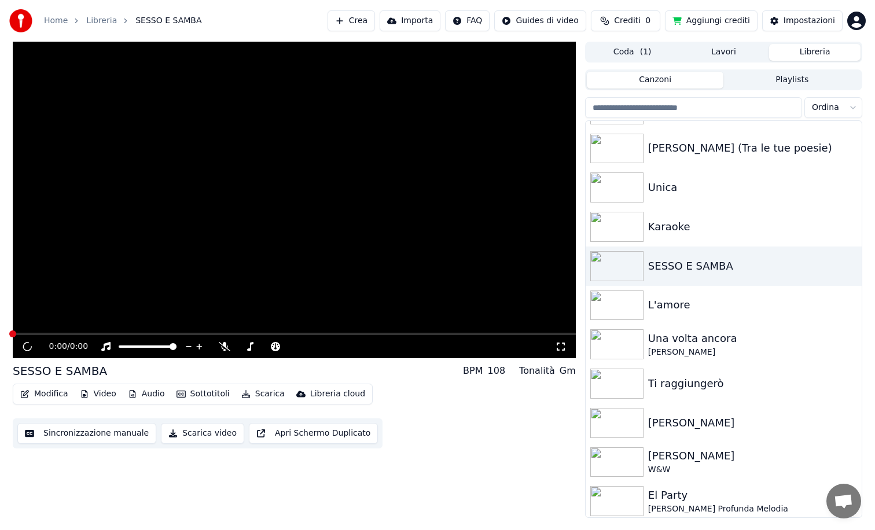
click at [143, 333] on span at bounding box center [294, 334] width 563 height 2
click at [726, 21] on button "Aggiungi crediti" at bounding box center [711, 20] width 93 height 21
click at [33, 341] on div "0:00 / 0:00" at bounding box center [294, 347] width 554 height 12
drag, startPoint x: 380, startPoint y: 328, endPoint x: 223, endPoint y: 347, distance: 158.6
click at [379, 328] on video at bounding box center [294, 200] width 563 height 317
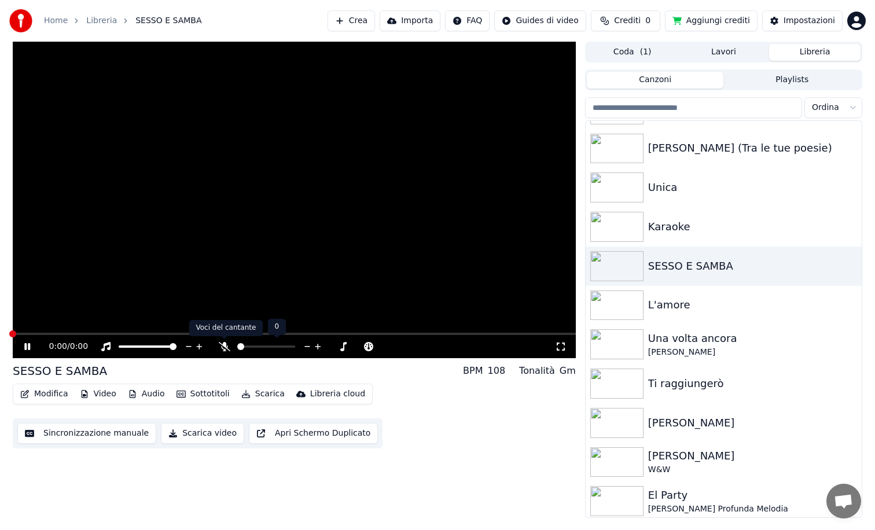
click at [227, 348] on icon at bounding box center [225, 346] width 12 height 9
click at [273, 334] on span at bounding box center [294, 334] width 563 height 2
click at [624, 238] on img at bounding box center [616, 227] width 53 height 30
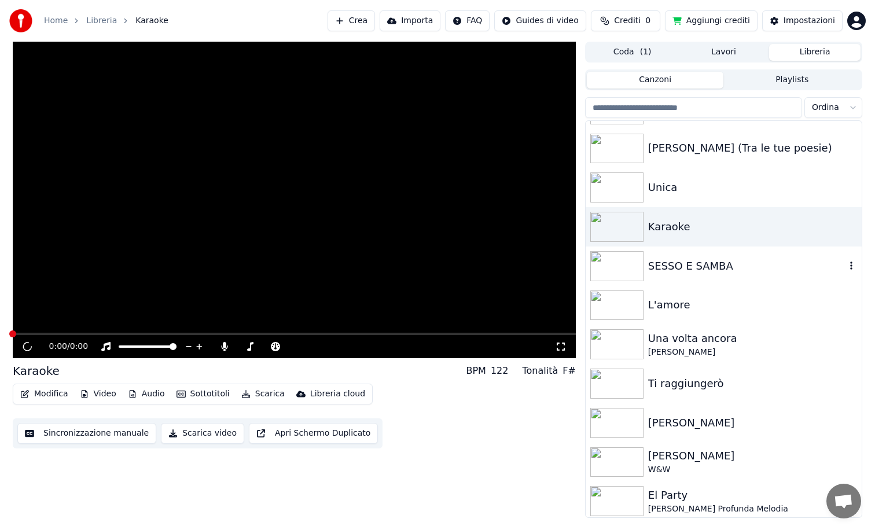
click at [624, 263] on img at bounding box center [616, 266] width 53 height 30
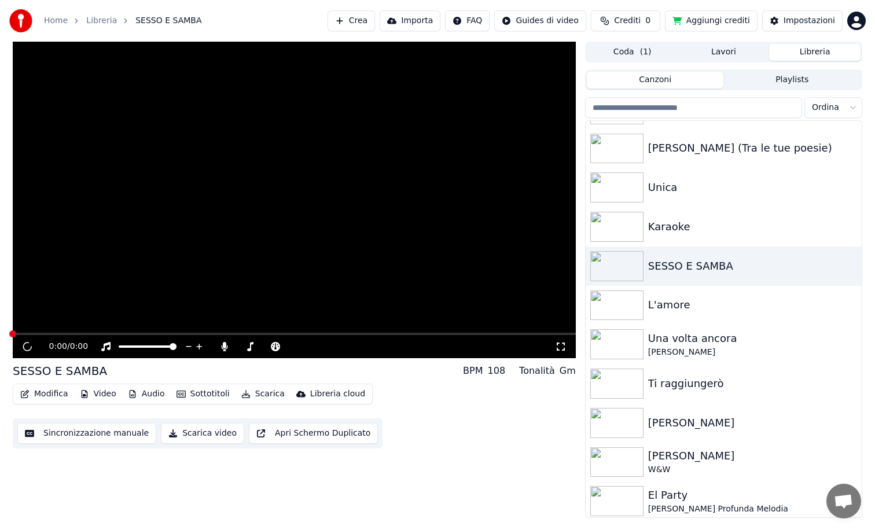
click at [236, 461] on div "0:00 / 0:00 SESSO E SAMBA BPM 108 Tonalità Gm Modifica Video Audio Sottotitoli …" at bounding box center [294, 280] width 563 height 476
click at [223, 263] on video at bounding box center [294, 200] width 563 height 317
click at [28, 350] on icon at bounding box center [27, 346] width 6 height 7
click at [26, 348] on icon at bounding box center [27, 347] width 7 height 8
click at [203, 429] on button "Scarica video" at bounding box center [202, 433] width 83 height 21
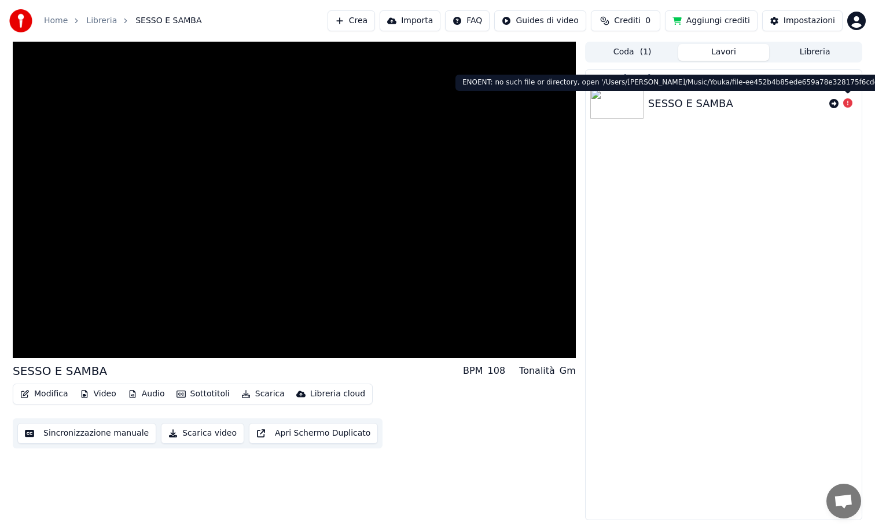
click at [852, 101] on icon at bounding box center [847, 102] width 9 height 9
click at [846, 103] on icon at bounding box center [847, 102] width 9 height 9
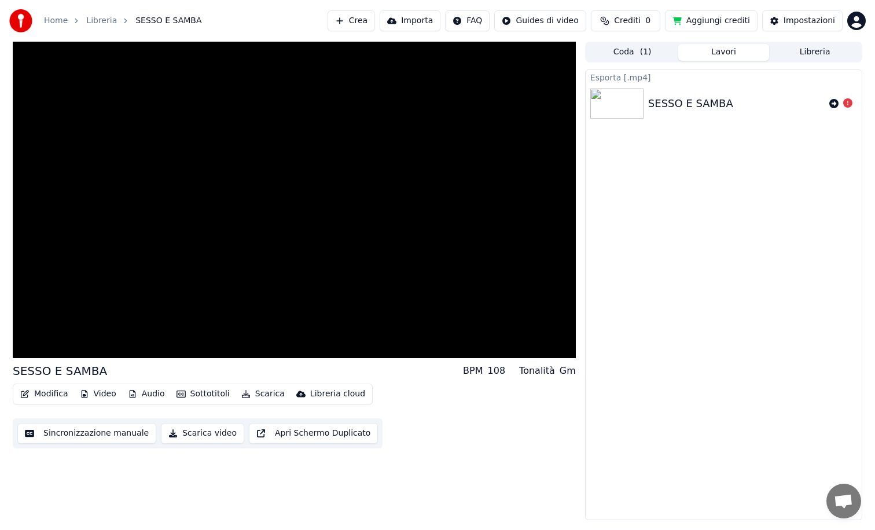
click at [737, 47] on button "Lavori" at bounding box center [723, 52] width 91 height 17
click at [630, 54] on button "Coda ( 1 )" at bounding box center [632, 52] width 91 height 17
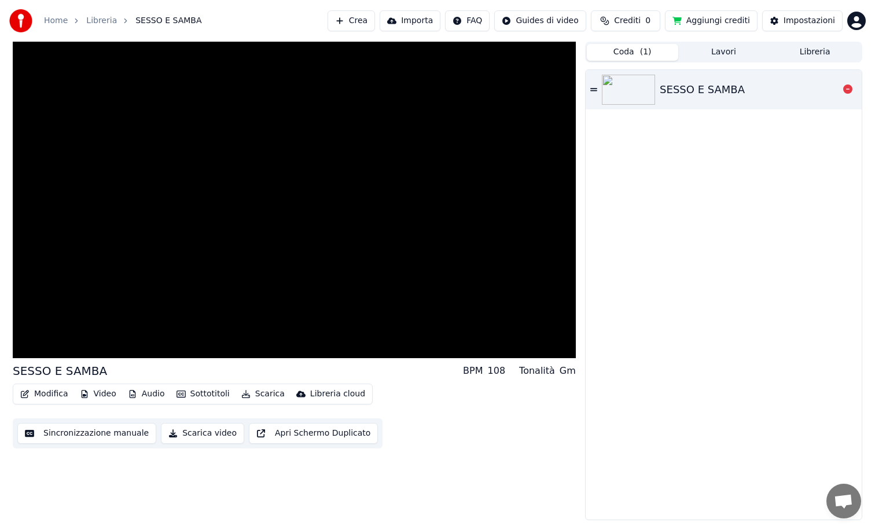
click at [637, 83] on img at bounding box center [628, 90] width 53 height 30
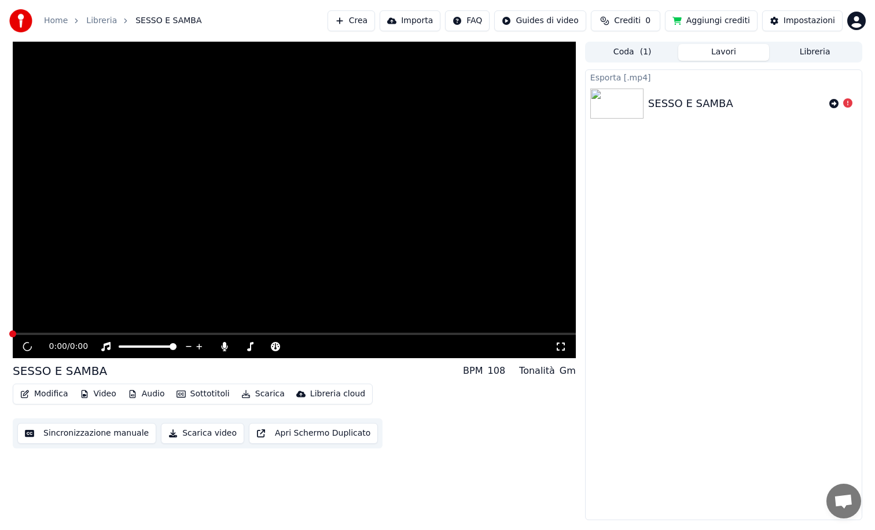
click at [722, 48] on button "Lavori" at bounding box center [723, 52] width 91 height 17
click at [812, 53] on button "Libreria" at bounding box center [814, 52] width 91 height 17
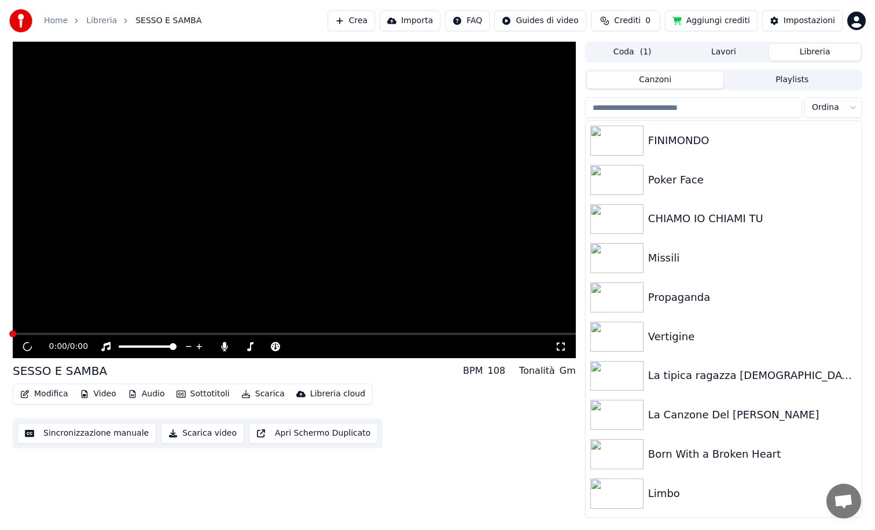
click at [704, 50] on button "Lavori" at bounding box center [723, 52] width 91 height 17
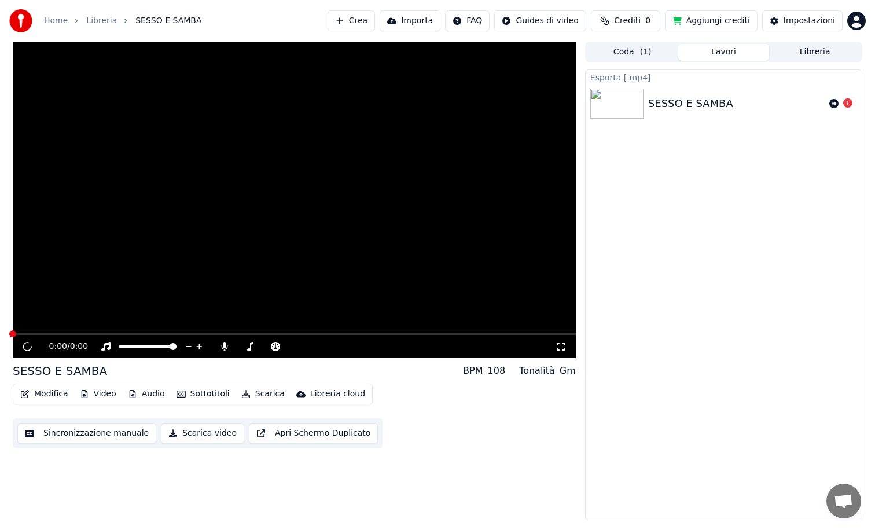
click at [804, 49] on button "Libreria" at bounding box center [814, 52] width 91 height 17
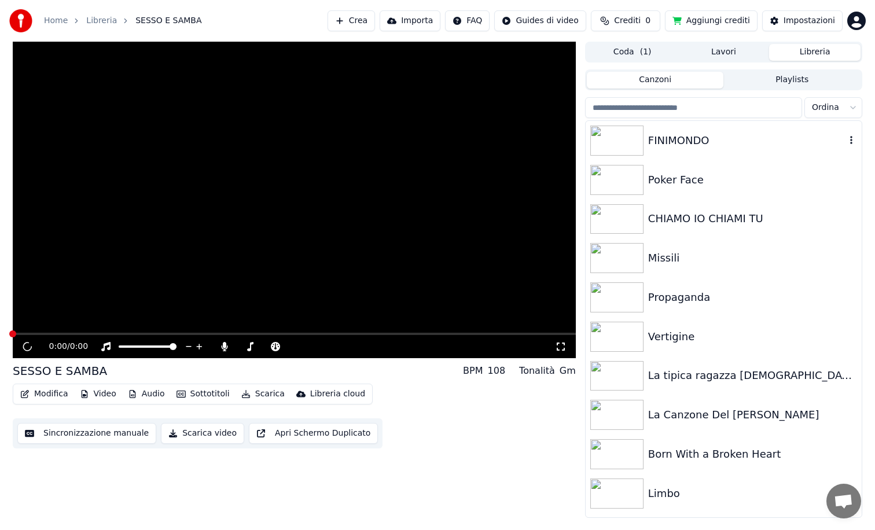
click at [649, 145] on div "FINIMONDO" at bounding box center [746, 141] width 197 height 16
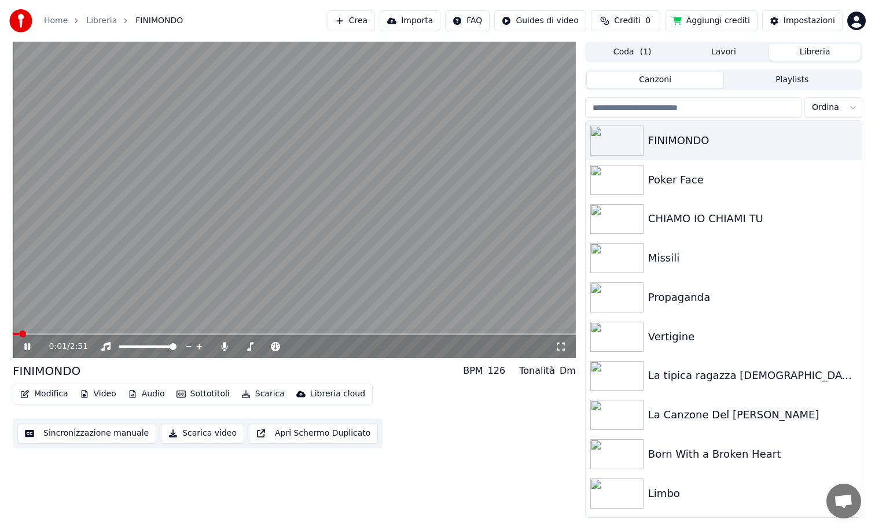
click at [247, 336] on div "0:01 / 2:51" at bounding box center [294, 346] width 563 height 23
click at [249, 333] on span at bounding box center [294, 334] width 563 height 2
click at [310, 335] on span at bounding box center [294, 334] width 563 height 2
click at [380, 248] on video at bounding box center [294, 200] width 563 height 317
click at [847, 18] on div "Crea Importa FAQ Guides di video Crediti 0 Aggiungi crediti Impostazioni" at bounding box center [597, 20] width 538 height 21
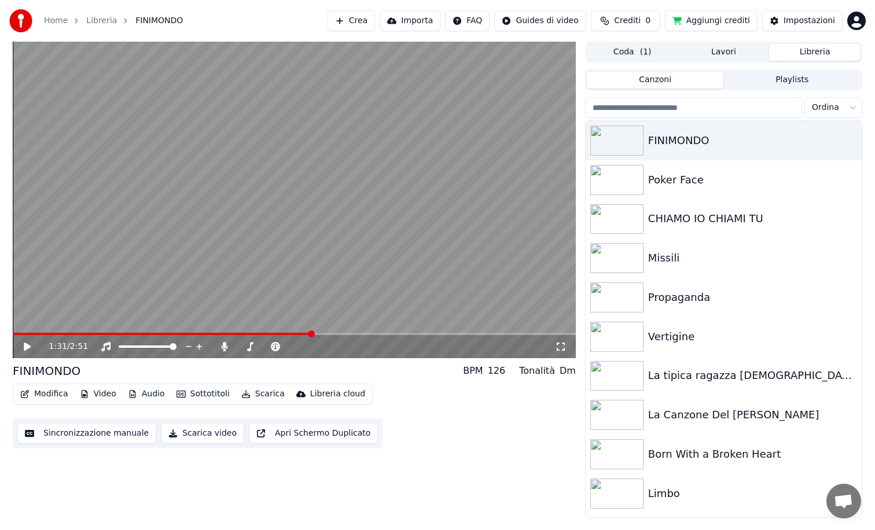
click at [855, 17] on html "Home Libreria [PERSON_NAME] Importa FAQ Guides di video Crediti 0 Aggiungi cred…" at bounding box center [437, 265] width 875 height 530
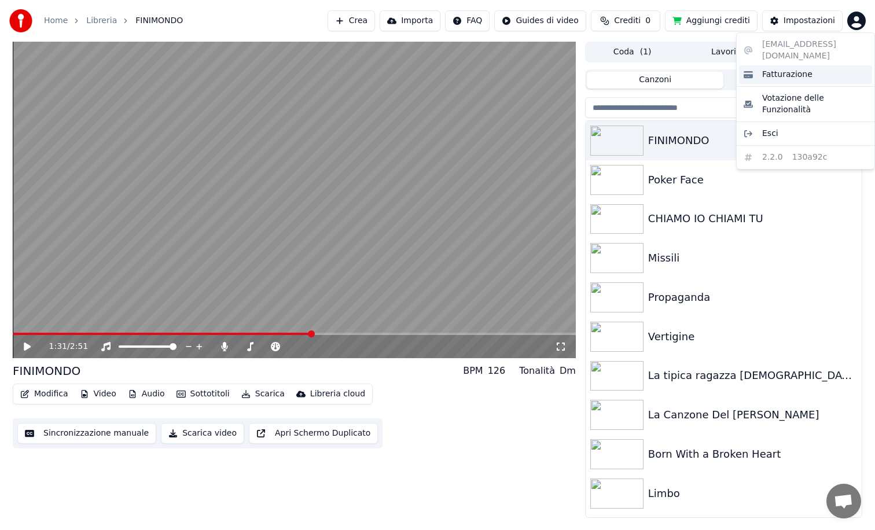
click at [784, 69] on span "Fatturazione" at bounding box center [787, 75] width 50 height 12
